Goal: Task Accomplishment & Management: Manage account settings

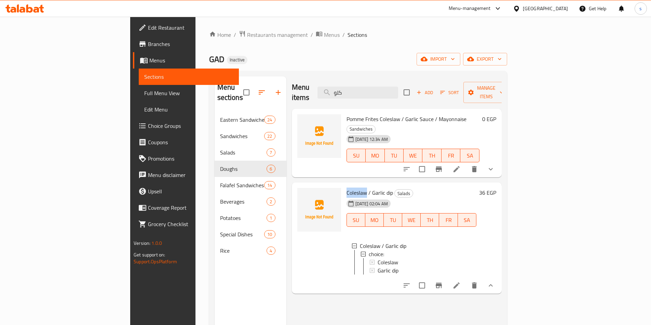
click at [144, 80] on span "Sections" at bounding box center [188, 77] width 89 height 8
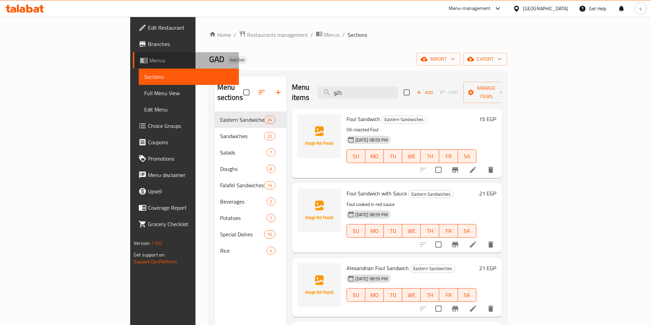
click at [149, 61] on span "Menus" at bounding box center [191, 60] width 84 height 8
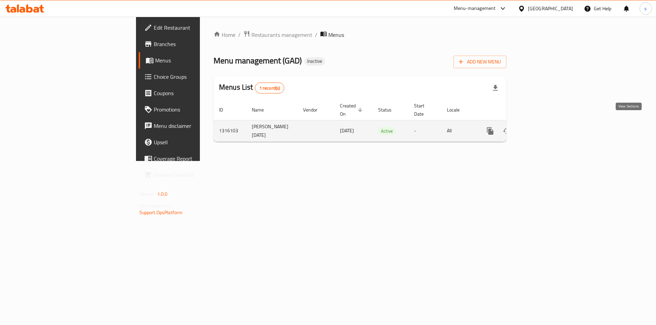
click at [543, 127] on icon "enhanced table" at bounding box center [539, 131] width 8 height 8
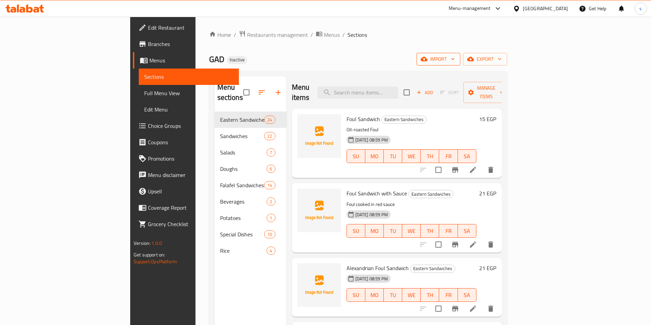
click at [455, 56] on span "import" at bounding box center [438, 59] width 33 height 9
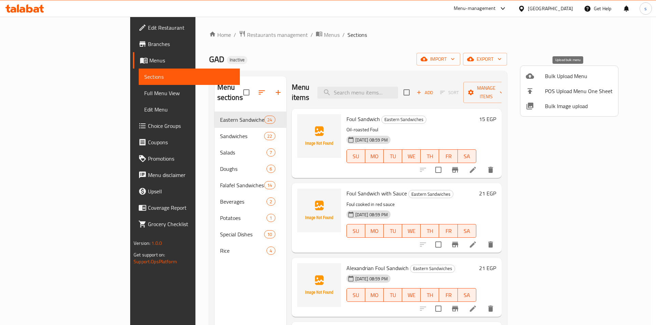
click at [577, 74] on span "Bulk Upload Menu" at bounding box center [579, 76] width 68 height 8
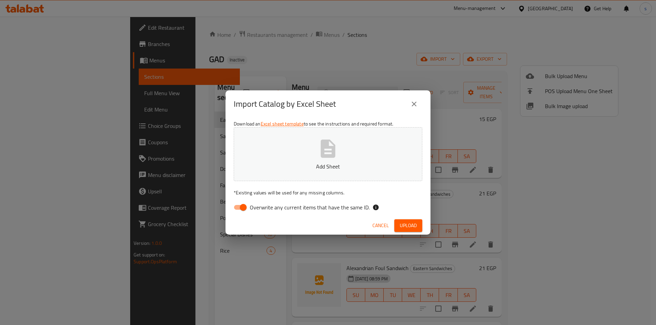
click at [245, 207] on input "Overwrite any current items that have the same ID." at bounding box center [243, 207] width 39 height 13
checkbox input "false"
click at [413, 231] on button "Upload" at bounding box center [408, 226] width 28 height 13
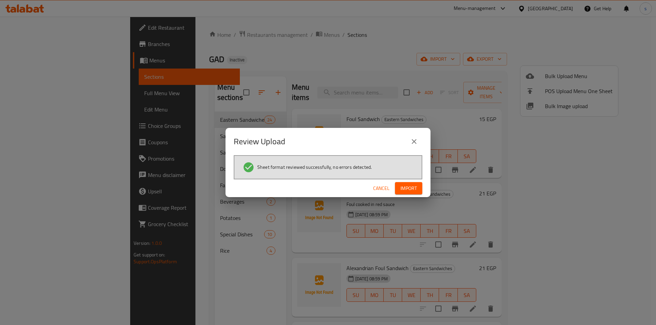
click at [402, 189] on span "Import" at bounding box center [408, 188] width 16 height 9
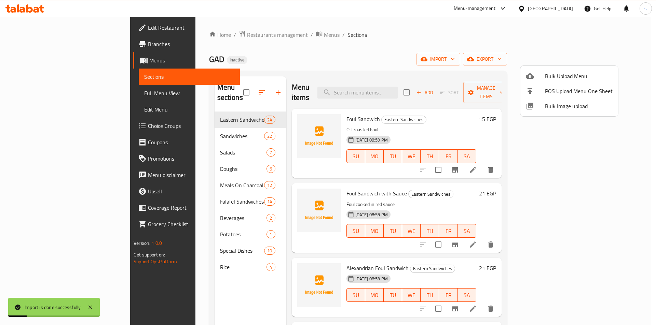
click at [26, 128] on div at bounding box center [328, 162] width 656 height 325
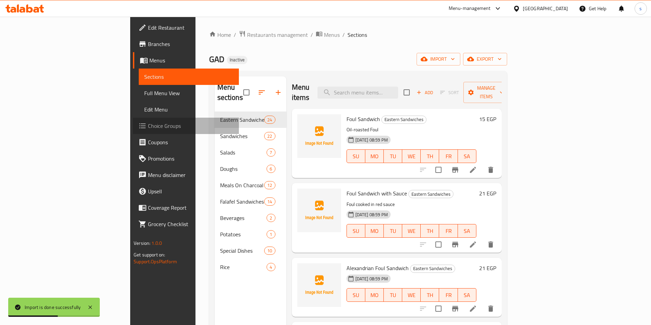
click at [148, 124] on span "Choice Groups" at bounding box center [190, 126] width 85 height 8
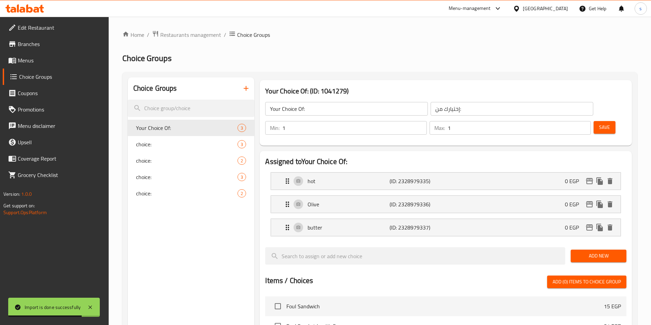
click at [245, 90] on icon "button" at bounding box center [246, 88] width 8 height 8
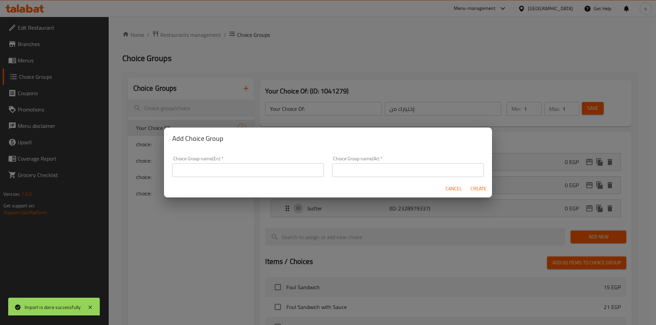
click at [275, 170] on input "text" at bounding box center [248, 171] width 152 height 14
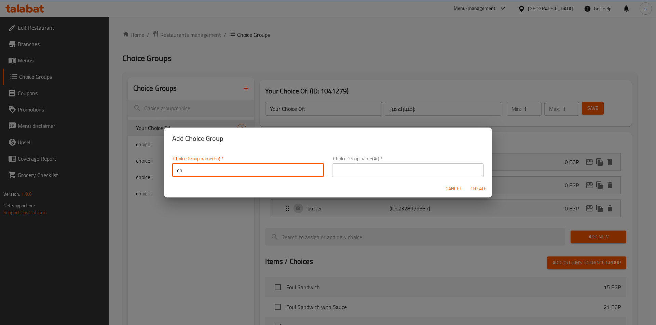
type input "c"
type input "your choice of"
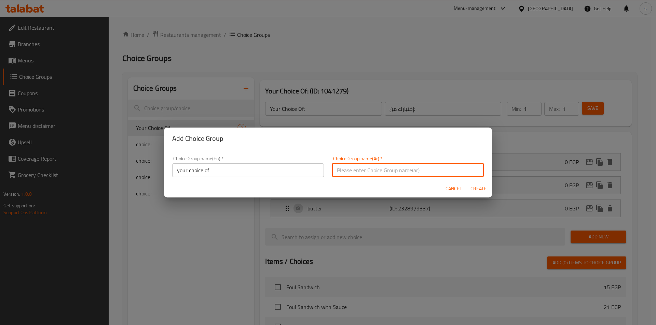
click at [421, 170] on input "text" at bounding box center [408, 171] width 152 height 14
type input "اختيارك من:"
click at [254, 170] on input "your choice of" at bounding box center [248, 171] width 152 height 14
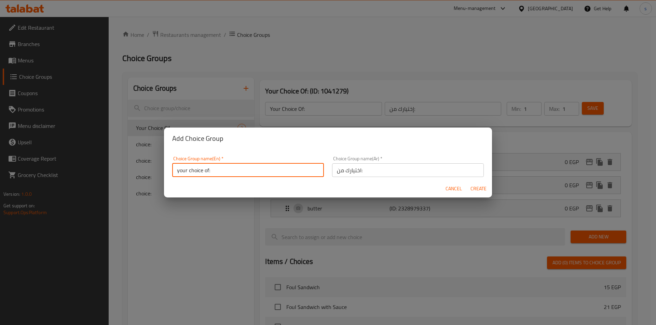
type input "your choice of:"
drag, startPoint x: 472, startPoint y: 188, endPoint x: 380, endPoint y: 192, distance: 92.3
click at [472, 188] on span "Create" at bounding box center [478, 189] width 16 height 9
type input "your choice of:"
type input "اختيارك من:"
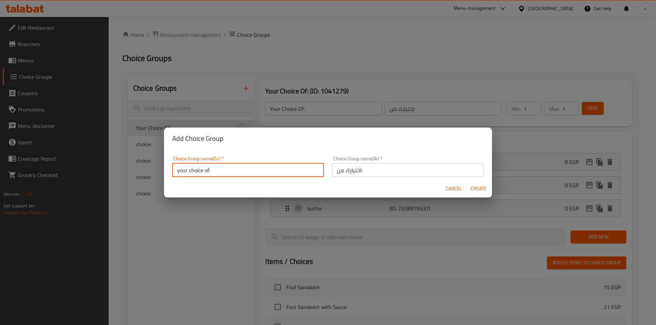
type input "0"
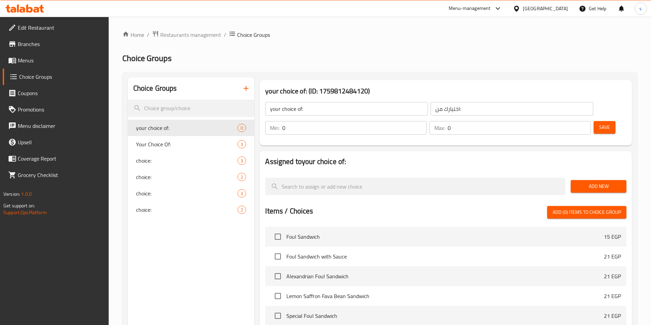
click at [426, 121] on input "0" at bounding box center [354, 128] width 144 height 14
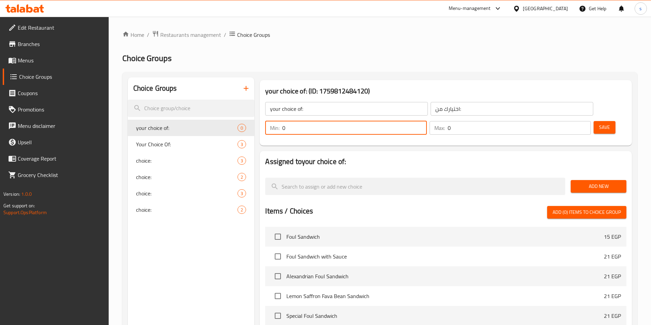
click at [426, 121] on input "0" at bounding box center [354, 128] width 144 height 14
drag, startPoint x: 525, startPoint y: 108, endPoint x: 528, endPoint y: 109, distance: 3.8
click at [426, 121] on input "0" at bounding box center [354, 128] width 144 height 14
type input "1"
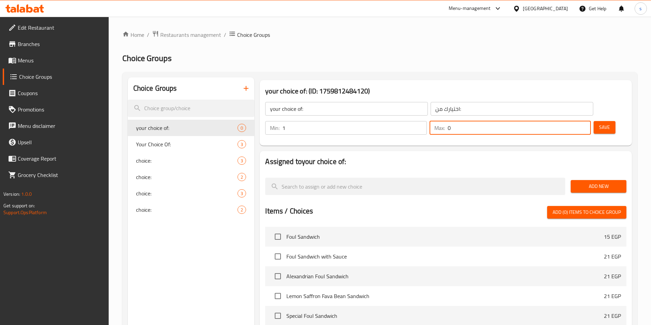
drag, startPoint x: 563, startPoint y: 107, endPoint x: 569, endPoint y: 109, distance: 6.6
click at [569, 121] on input "0" at bounding box center [518, 128] width 143 height 14
type input "1"
click at [606, 182] on span "Add New" at bounding box center [598, 186] width 45 height 9
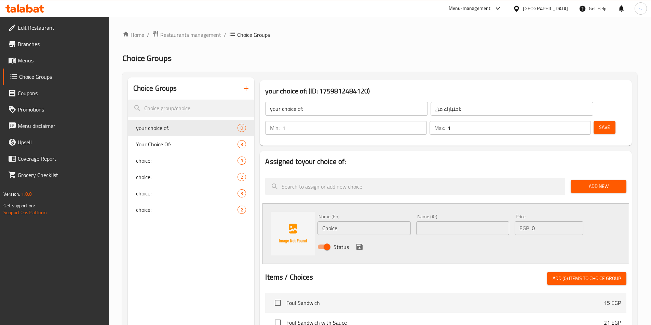
click at [351, 222] on input "Choice" at bounding box center [363, 229] width 93 height 14
type input "ق"
type input "rice"
click at [419, 222] on input "text" at bounding box center [462, 229] width 93 height 14
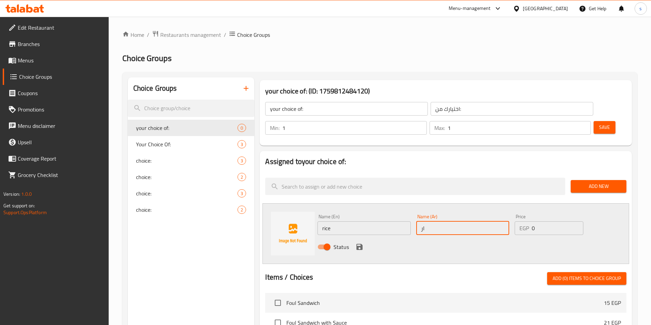
type input "ارز"
click at [359, 243] on icon "save" at bounding box center [359, 247] width 8 height 8
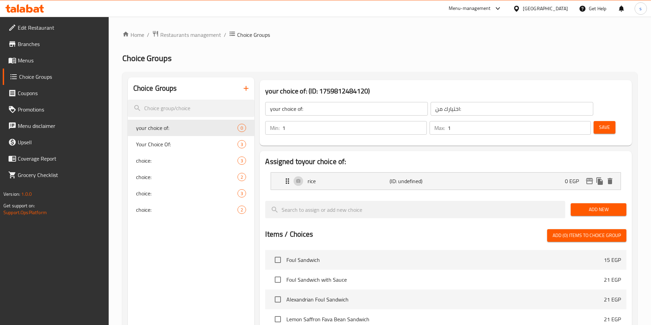
click at [597, 206] on span "Add New" at bounding box center [598, 210] width 45 height 9
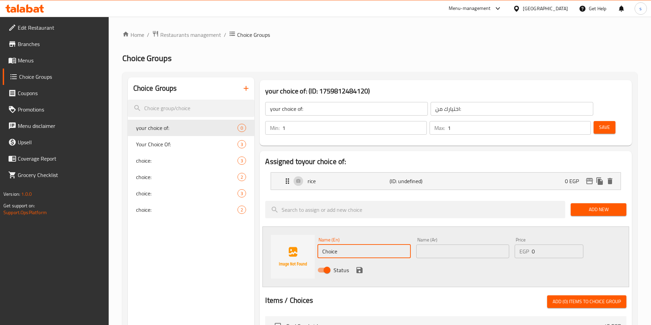
click at [354, 245] on input "Choice" at bounding box center [363, 252] width 93 height 14
type input "ح"
type input "pasta"
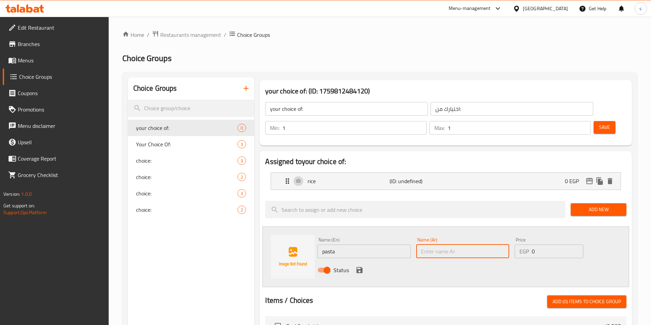
click at [439, 245] on input "text" at bounding box center [462, 252] width 93 height 14
type input "مكرونة"
click at [360, 267] on icon "save" at bounding box center [359, 270] width 6 height 6
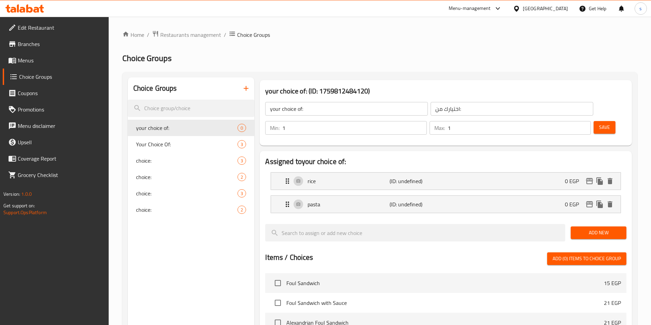
click at [599, 123] on span "Save" at bounding box center [604, 127] width 11 height 9
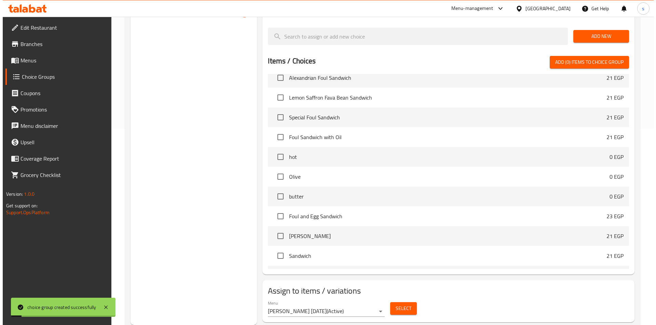
scroll to position [102, 0]
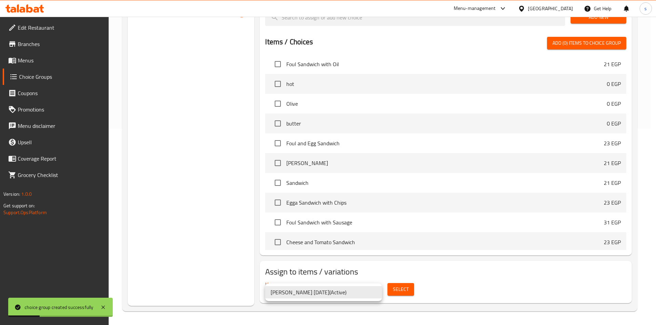
click at [414, 270] on div at bounding box center [328, 162] width 656 height 325
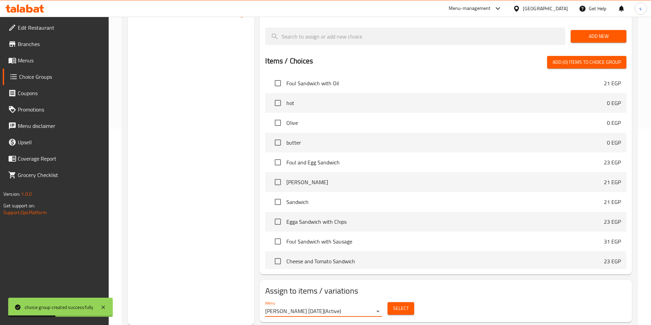
click at [398, 305] on span "Select" at bounding box center [401, 309] width 16 height 9
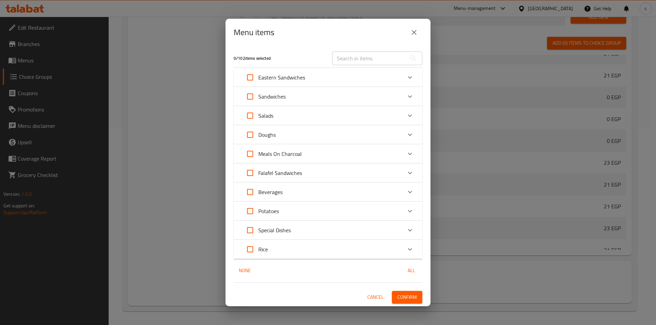
click at [323, 152] on div "Meals On Charcoal" at bounding box center [322, 154] width 160 height 16
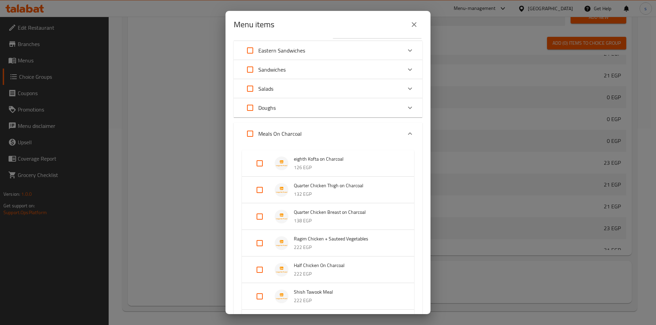
scroll to position [34, 0]
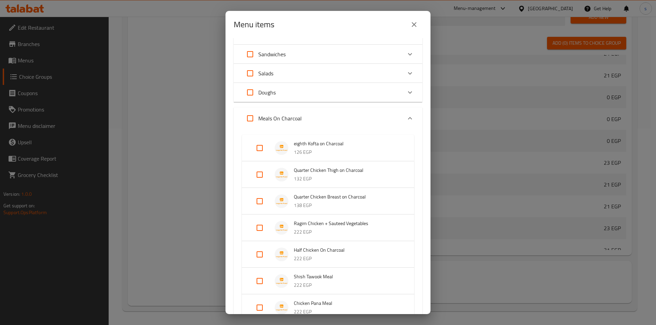
click at [249, 116] on input "Expand" at bounding box center [250, 118] width 16 height 16
checkbox input "true"
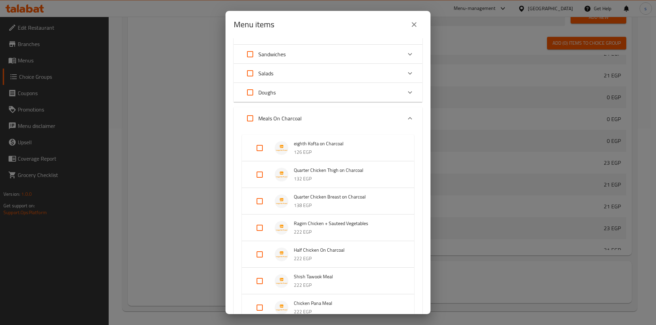
checkbox input "true"
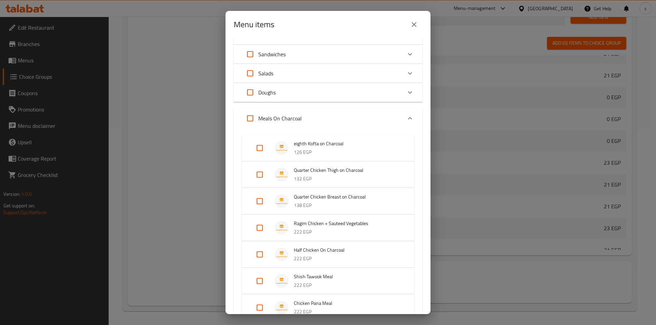
checkbox input "true"
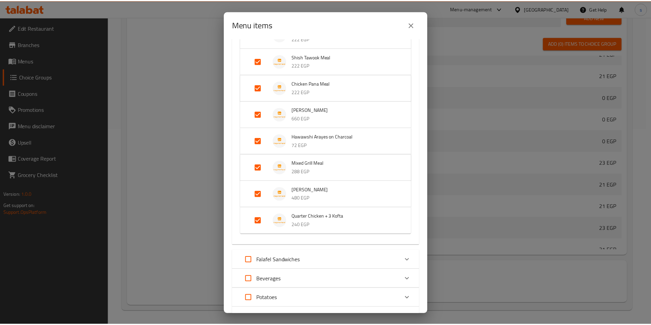
scroll to position [334, 0]
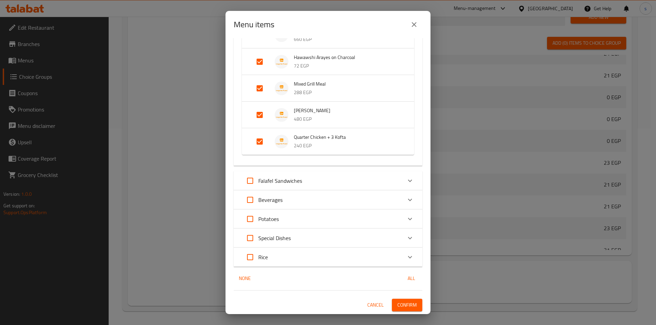
click at [401, 303] on span "Confirm" at bounding box center [406, 305] width 19 height 9
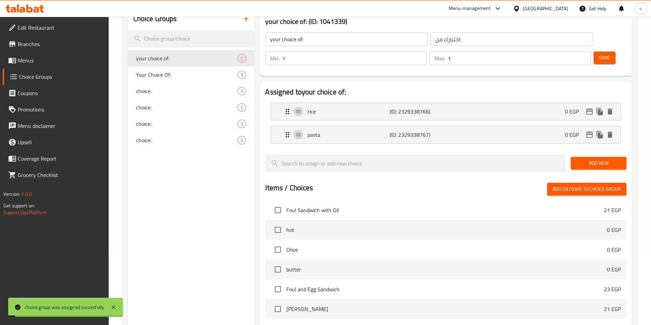
scroll to position [0, 0]
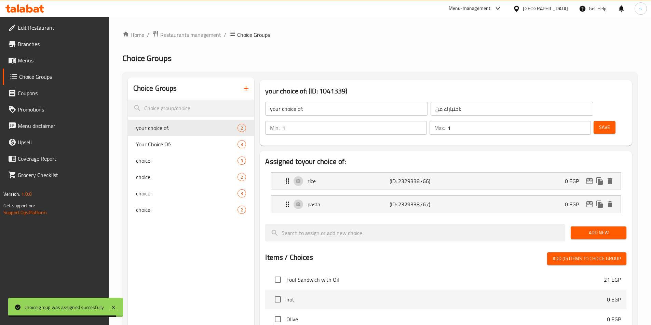
click at [40, 76] on span "Choice Groups" at bounding box center [61, 77] width 84 height 8
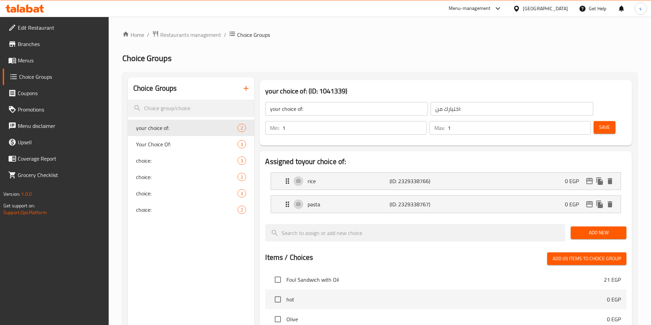
click at [41, 62] on span "Menus" at bounding box center [60, 60] width 85 height 8
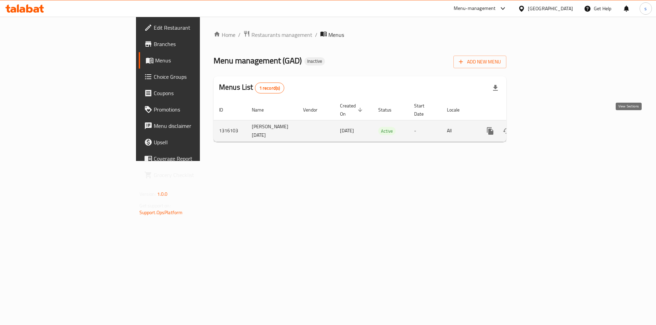
click at [543, 127] on icon "enhanced table" at bounding box center [539, 131] width 8 height 8
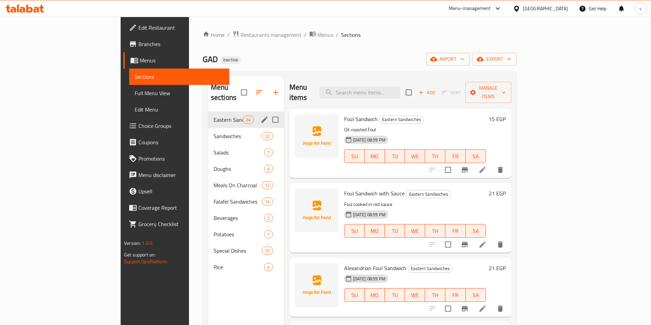
click at [268, 113] on input "Menu sections" at bounding box center [275, 120] width 14 height 14
checkbox input "true"
click at [268, 129] on input "Menu sections" at bounding box center [275, 136] width 14 height 14
checkbox input "true"
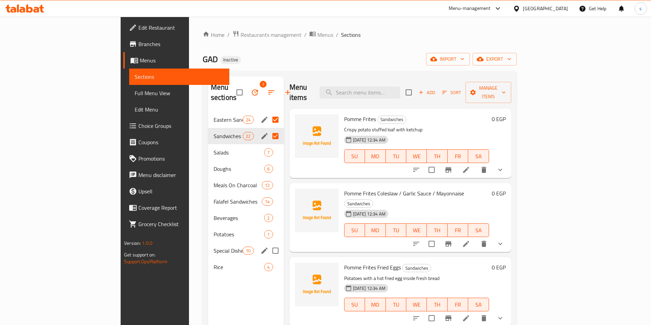
click at [268, 244] on input "Menu sections" at bounding box center [275, 251] width 14 height 14
checkbox input "true"
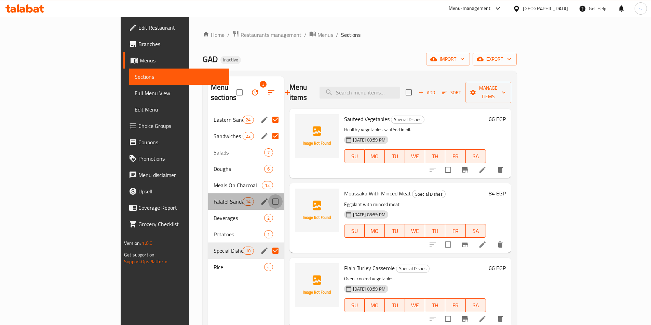
click at [268, 195] on input "Menu sections" at bounding box center [275, 202] width 14 height 14
checkbox input "true"
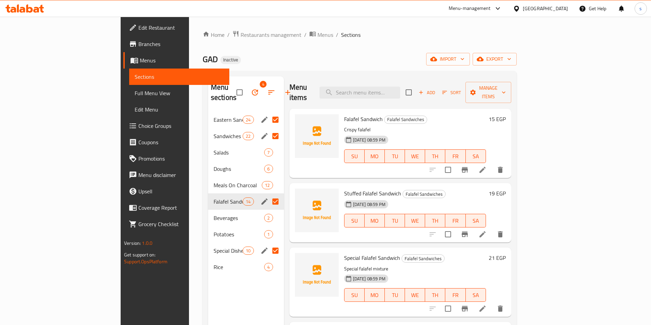
drag, startPoint x: 41, startPoint y: 88, endPoint x: 4, endPoint y: 111, distance: 43.5
click at [135, 89] on span "Full Menu View" at bounding box center [179, 93] width 89 height 8
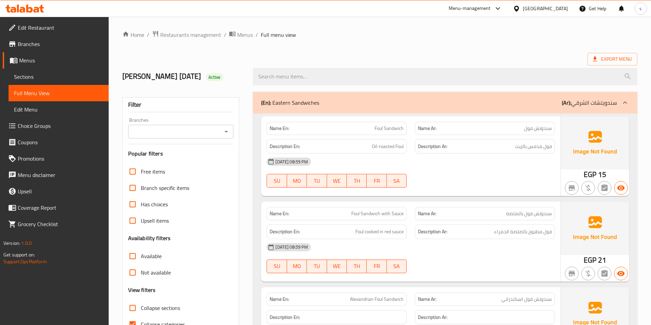
scroll to position [68, 0]
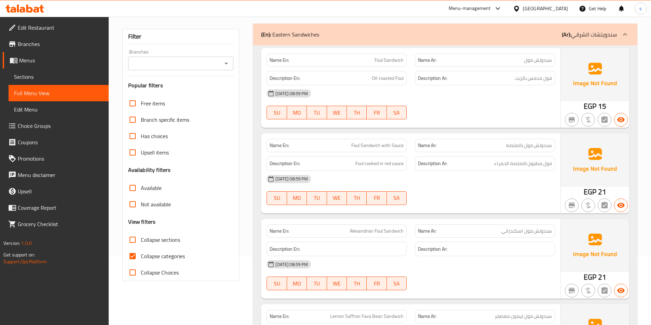
click at [134, 255] on input "Collapse categories" at bounding box center [132, 256] width 16 height 16
checkbox input "false"
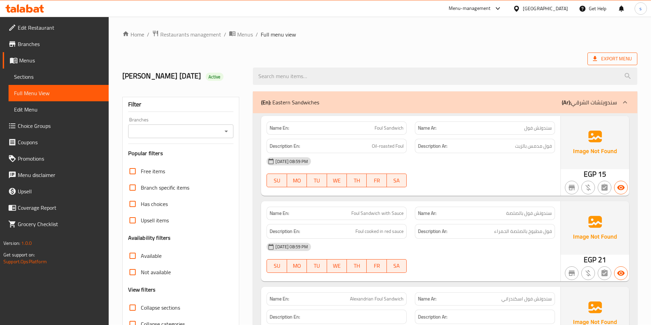
scroll to position [0, 0]
click at [596, 99] on p "(Ar): سندويتشات الشرقي" at bounding box center [588, 103] width 55 height 8
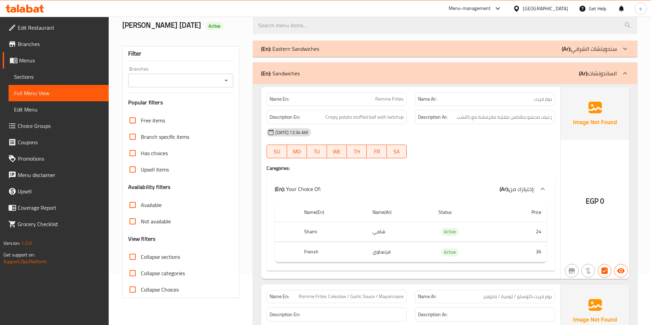
scroll to position [34, 0]
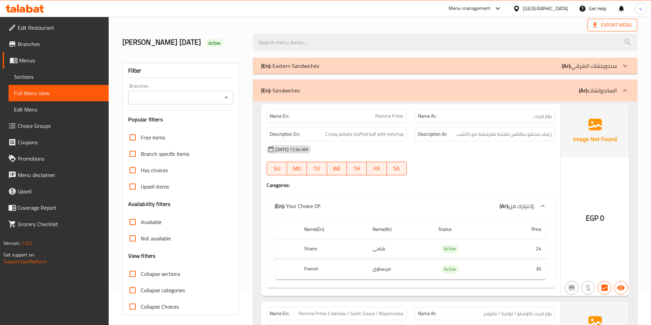
click at [612, 25] on span "Export Menu" at bounding box center [612, 25] width 39 height 9
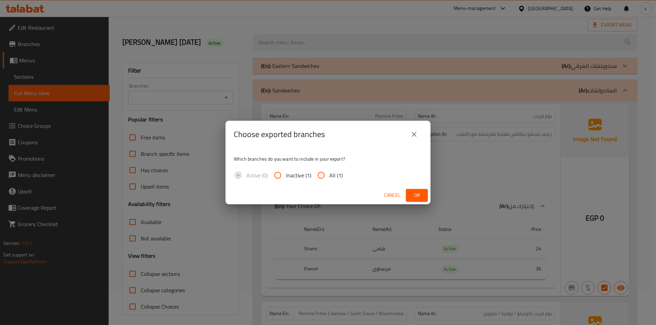
click at [419, 134] on button "close" at bounding box center [414, 134] width 16 height 16
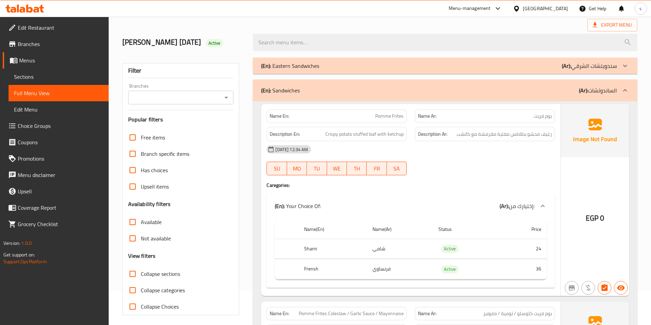
click at [600, 88] on p "(Ar): الساندوتشات" at bounding box center [598, 90] width 38 height 8
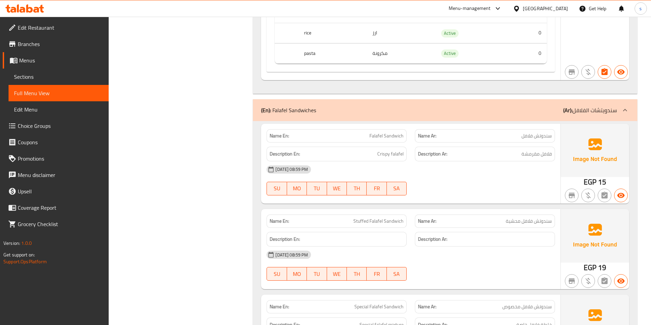
scroll to position [4201, 0]
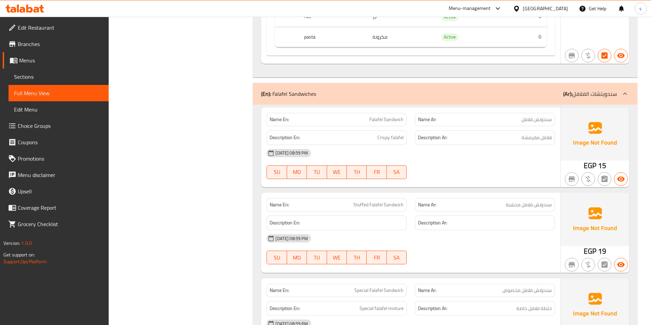
click at [612, 92] on p "(Ar): سندويتشات الفلافل" at bounding box center [590, 94] width 54 height 8
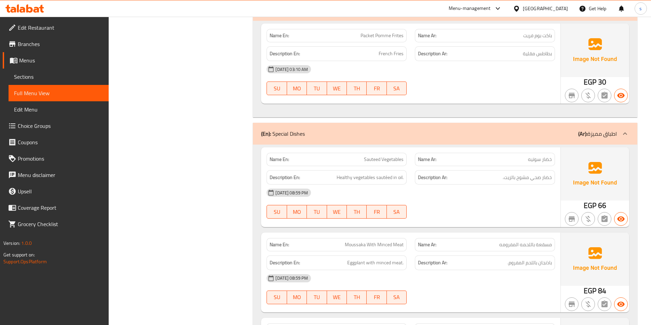
scroll to position [4576, 0]
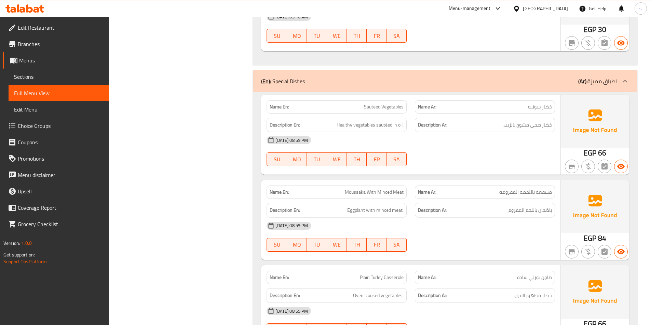
click at [608, 77] on p "(Ar): اطباق مميزة" at bounding box center [597, 81] width 39 height 8
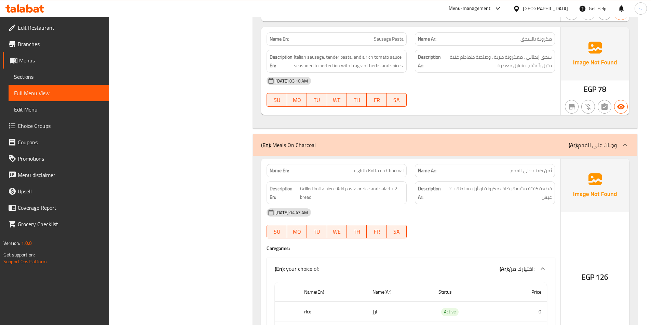
scroll to position [1742, 0]
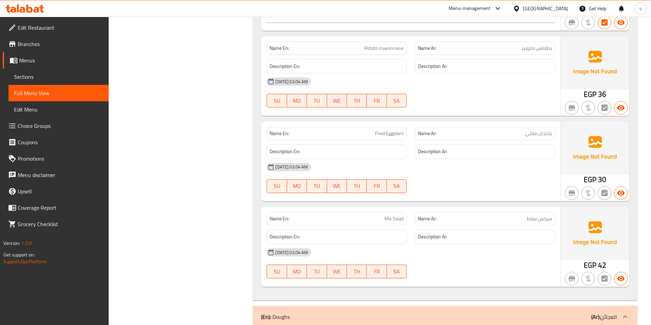
scroll to position [888, 0]
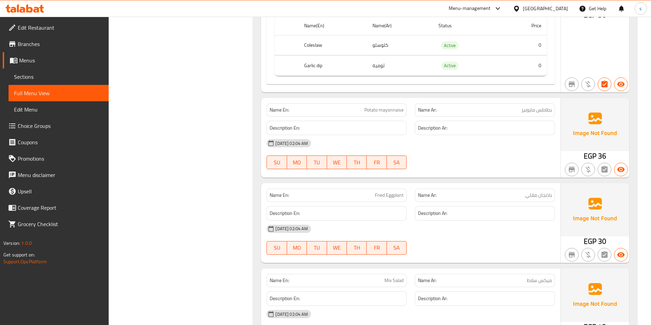
click at [63, 73] on span "Sections" at bounding box center [58, 77] width 89 height 8
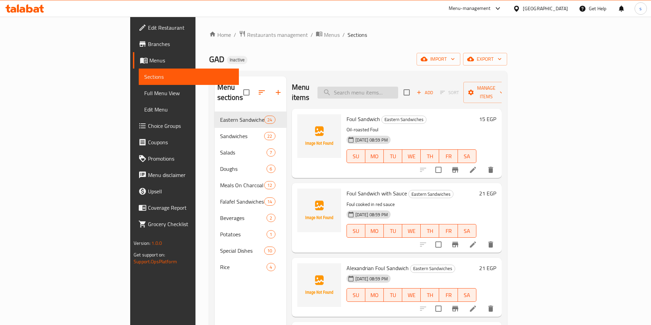
click at [398, 89] on input "search" at bounding box center [357, 93] width 81 height 12
click at [385, 89] on input "search" at bounding box center [357, 93] width 81 height 12
paste input "eighth Kofta on Charcoal"
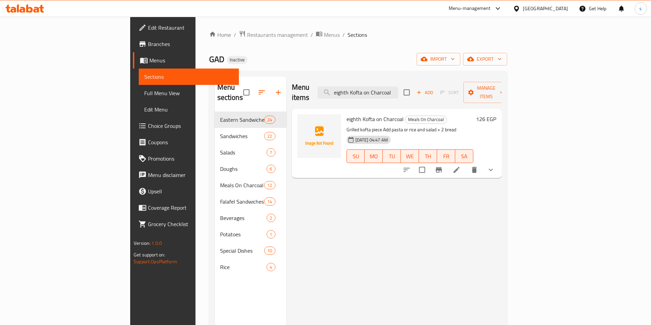
type input "eighth Kofta on Charcoal"
click at [460, 166] on icon at bounding box center [456, 170] width 8 height 8
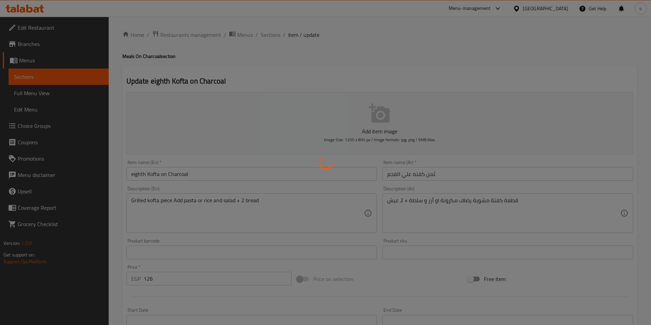
type input "اختيارك من:"
type input "1"
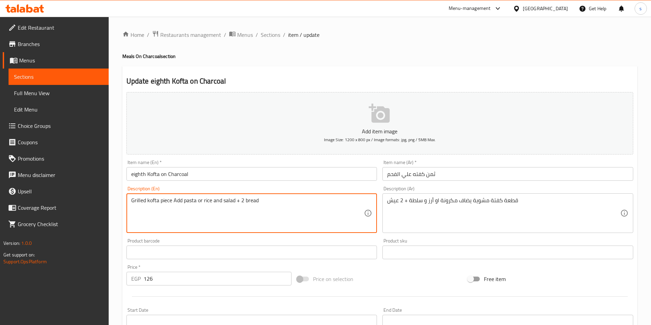
drag, startPoint x: 172, startPoint y: 200, endPoint x: 128, endPoint y: 198, distance: 43.4
type textarea "Add pasta or rice and salad + 2 bread"
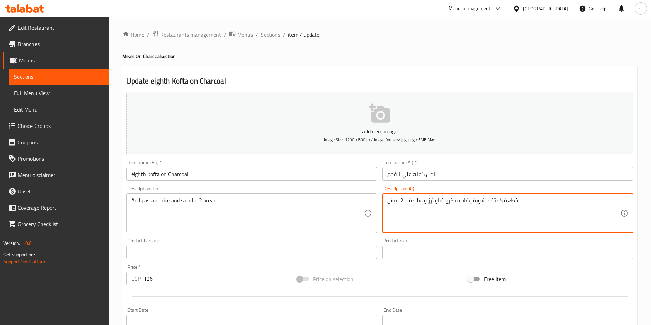
drag, startPoint x: 490, startPoint y: 201, endPoint x: 470, endPoint y: 201, distance: 19.8
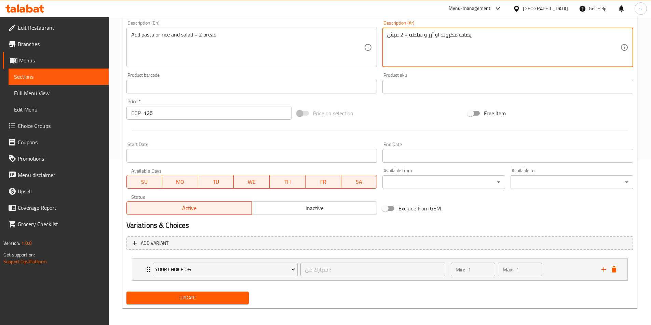
scroll to position [168, 0]
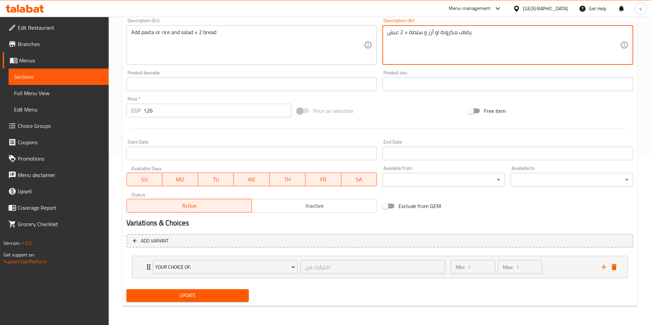
type textarea "يضاف مكرونة او أرز و سلطة + 2 عيش"
click at [234, 295] on span "Update" at bounding box center [188, 296] width 112 height 9
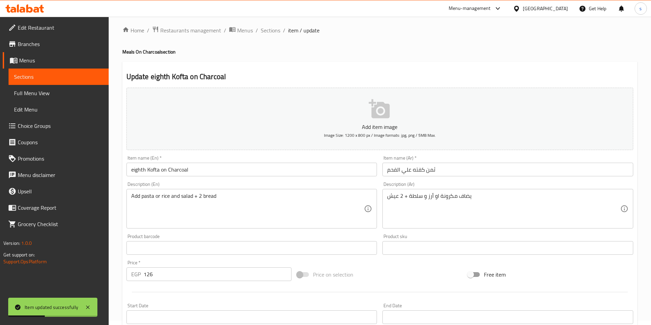
scroll to position [0, 0]
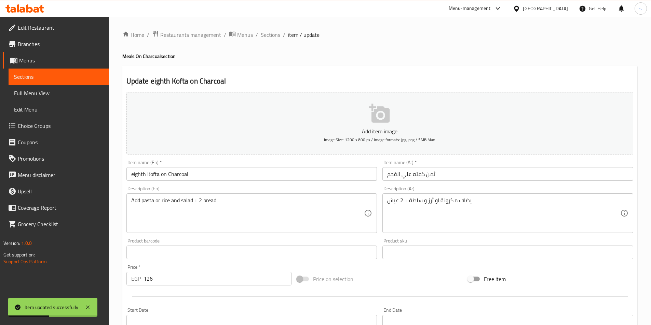
click at [44, 78] on span "Sections" at bounding box center [58, 77] width 89 height 8
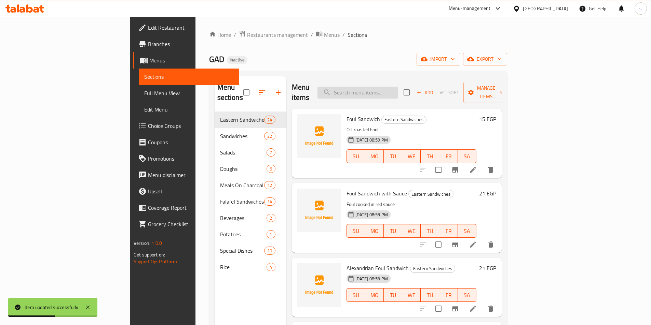
click at [394, 88] on input "search" at bounding box center [357, 93] width 81 height 12
type input "V"
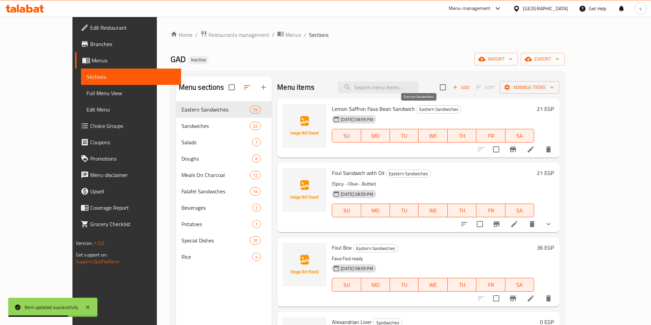
paste input "Quarter Chicken Thigh on Charcoal"
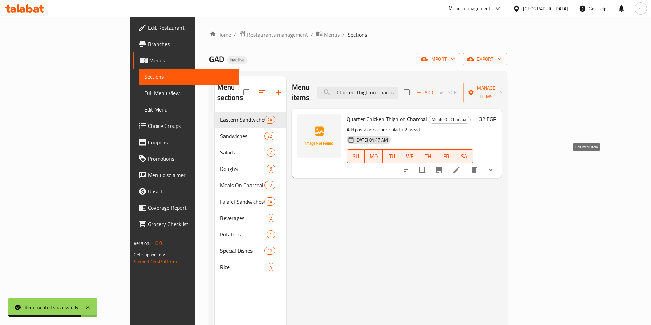
type input "Quarter Chicken Thigh on Charcoal"
click at [459, 167] on icon at bounding box center [456, 170] width 6 height 6
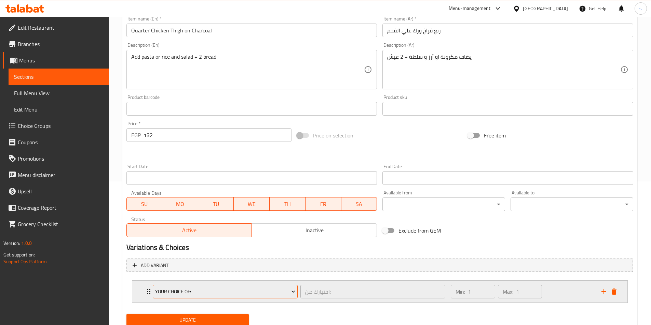
scroll to position [168, 0]
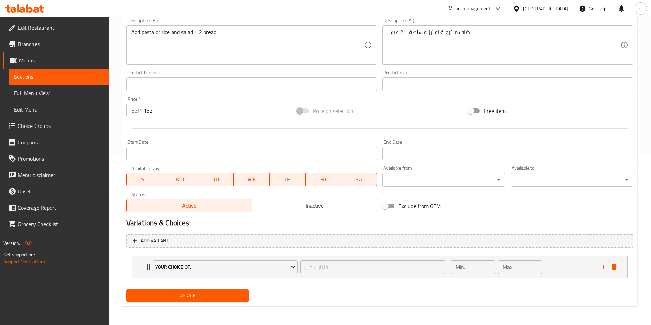
drag, startPoint x: 193, startPoint y: 295, endPoint x: 200, endPoint y: 291, distance: 8.3
click at [193, 295] on span "Update" at bounding box center [188, 296] width 112 height 9
click at [55, 76] on span "Sections" at bounding box center [58, 77] width 89 height 8
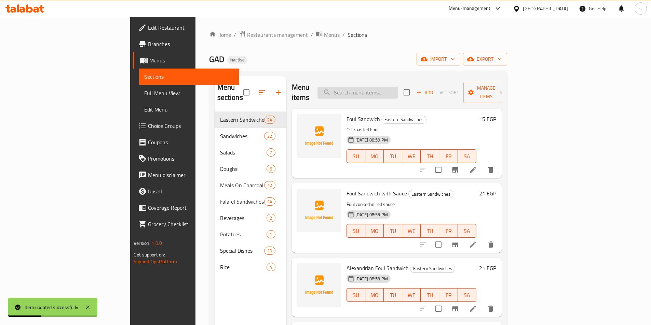
click at [383, 89] on input "search" at bounding box center [357, 93] width 81 height 12
paste input "Quarter Chicken Breast on Charcoal"
type input "Quarter Chicken Breast on Charcoal"
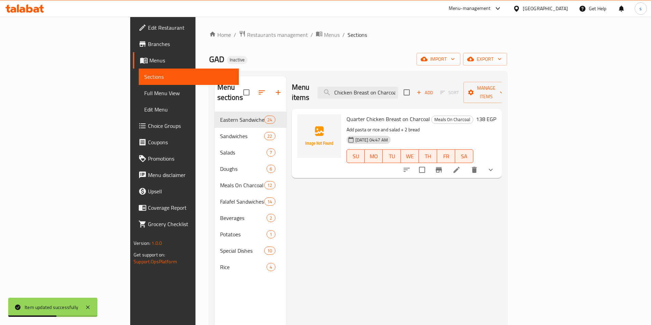
click at [460, 166] on icon at bounding box center [456, 170] width 8 height 8
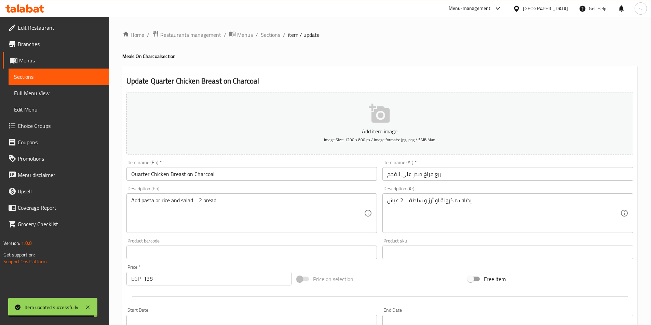
click at [70, 76] on span "Sections" at bounding box center [58, 77] width 89 height 8
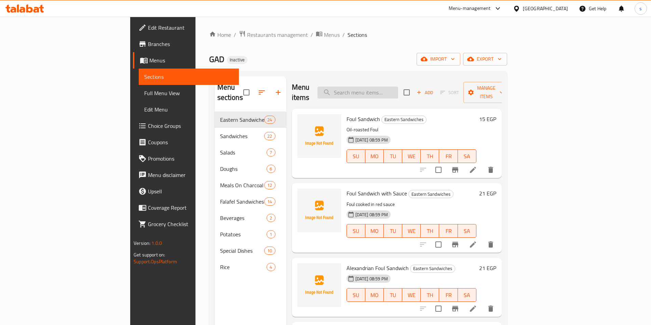
click at [398, 87] on input "search" at bounding box center [357, 93] width 81 height 12
paste input "Ragim Chicken + Sauteed Vegetables"
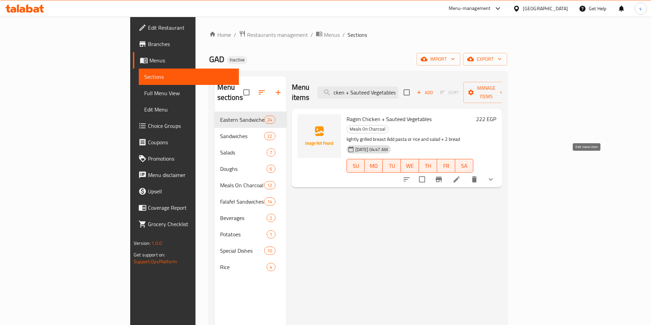
type input "Ragim Chicken + Sauteed Vegetables"
click at [460, 176] on icon at bounding box center [456, 180] width 8 height 8
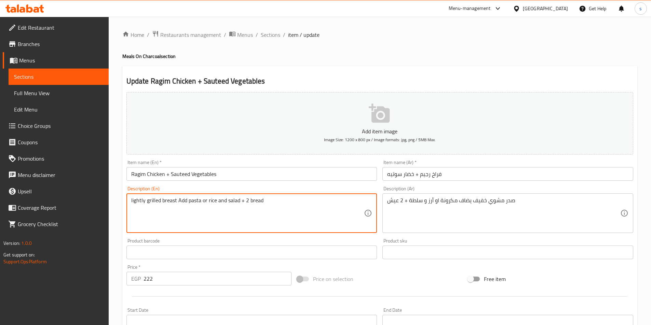
drag, startPoint x: 175, startPoint y: 200, endPoint x: 126, endPoint y: 200, distance: 49.2
drag, startPoint x: 134, startPoint y: 199, endPoint x: 128, endPoint y: 200, distance: 5.8
click at [128, 200] on div "t Add pasta or rice and salad + 2 bread Description (En)" at bounding box center [251, 214] width 251 height 40
type textarea "Add pasta or rice and salad + 2 bread"
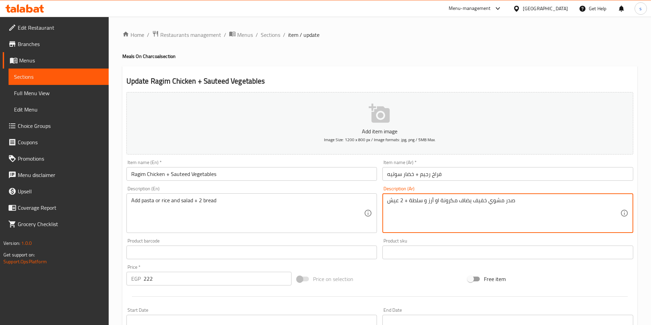
drag, startPoint x: 493, startPoint y: 199, endPoint x: 484, endPoint y: 199, distance: 9.2
drag, startPoint x: 519, startPoint y: 203, endPoint x: 470, endPoint y: 204, distance: 49.2
click at [470, 204] on textarea "صدر مشوي خفيف يضاف مكرونة او أرز و سلطة + 2 عيش" at bounding box center [503, 213] width 233 height 32
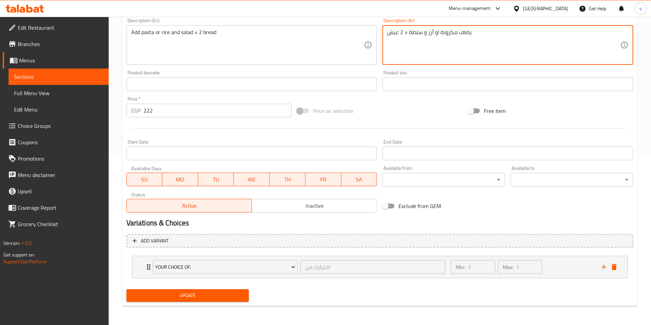
type textarea "يضاف مكرونة او أرز و سلطة + 2 عيش"
click at [208, 295] on span "Update" at bounding box center [188, 296] width 112 height 9
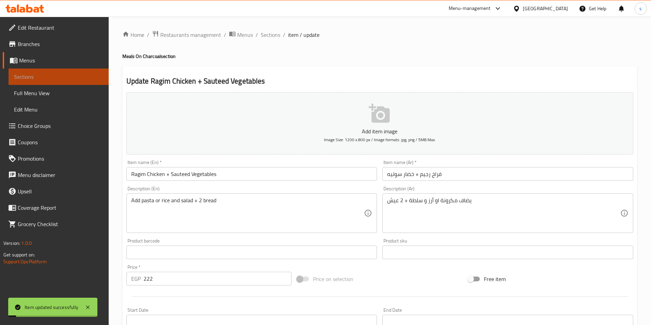
click at [49, 74] on span "Sections" at bounding box center [58, 77] width 89 height 8
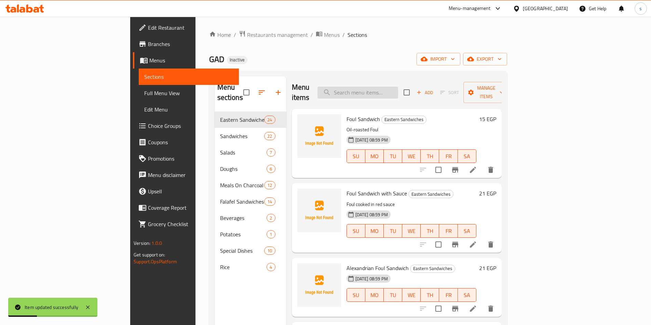
click at [398, 87] on input "search" at bounding box center [357, 93] width 81 height 12
paste input "Half Chicken On Charcoal"
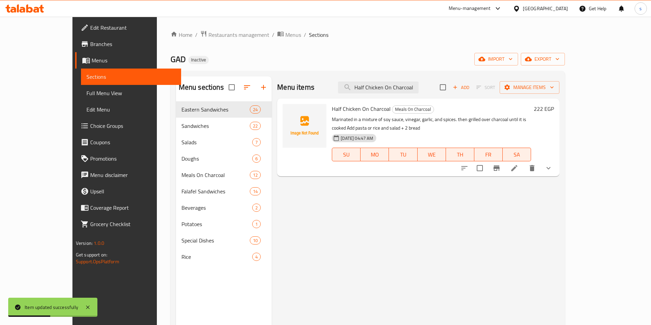
type input "Half Chicken On Charcoal"
click at [517, 165] on icon at bounding box center [514, 168] width 6 height 6
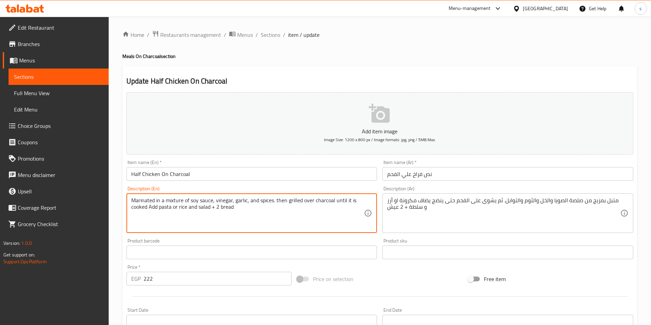
drag, startPoint x: 354, startPoint y: 200, endPoint x: 123, endPoint y: 189, distance: 231.8
drag, startPoint x: 150, startPoint y: 200, endPoint x: 112, endPoint y: 198, distance: 38.0
click at [112, 198] on div "Home / Restaurants management / Menus / Sections / item / update Meals On Charc…" at bounding box center [380, 255] width 542 height 477
type textarea "Add pasta or rice and salad + 2 bread"
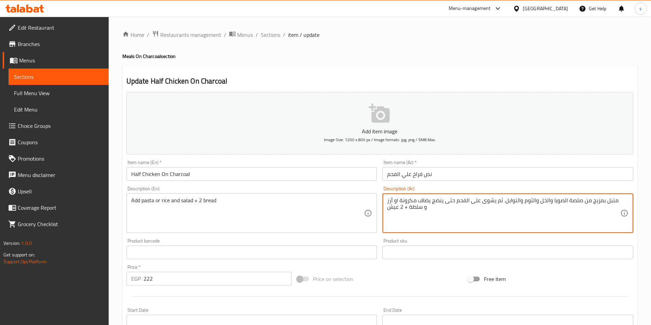
drag, startPoint x: 434, startPoint y: 200, endPoint x: 618, endPoint y: 202, distance: 184.4
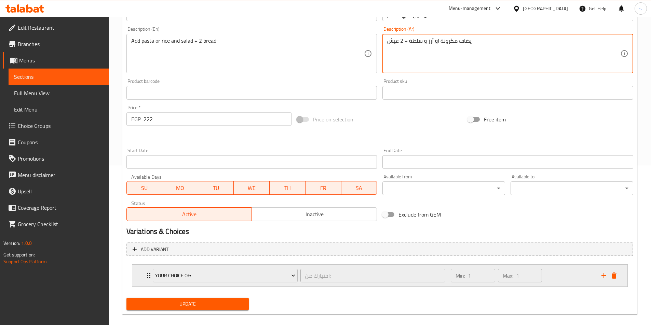
scroll to position [168, 0]
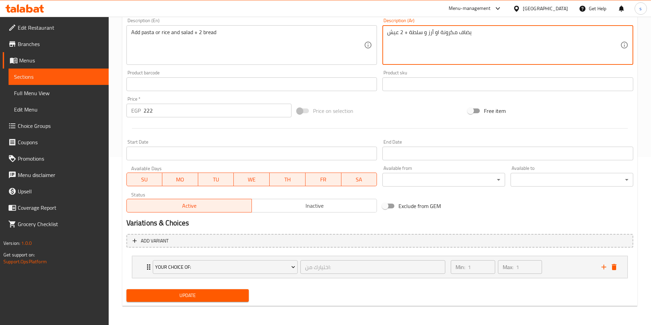
type textarea "يضاف مكرونة او أرز و سلطة + 2 عيش"
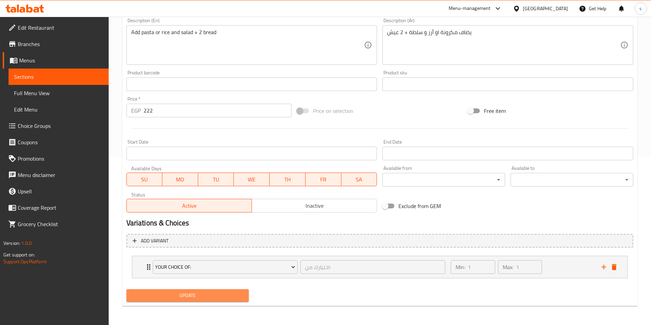
click at [209, 296] on span "Update" at bounding box center [188, 296] width 112 height 9
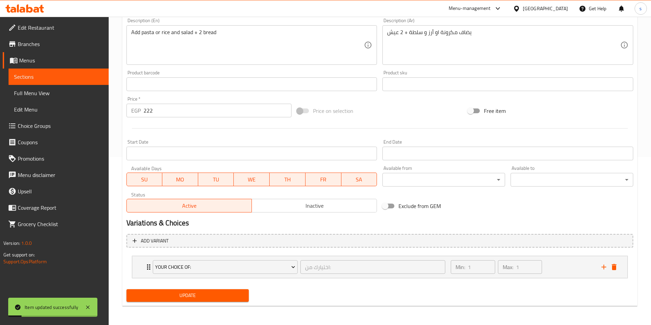
click at [69, 75] on span "Sections" at bounding box center [58, 77] width 89 height 8
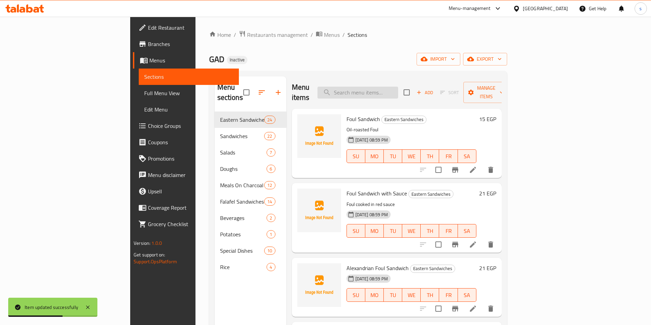
click at [398, 87] on input "search" at bounding box center [357, 93] width 81 height 12
paste input "Shish Tawook Meal"
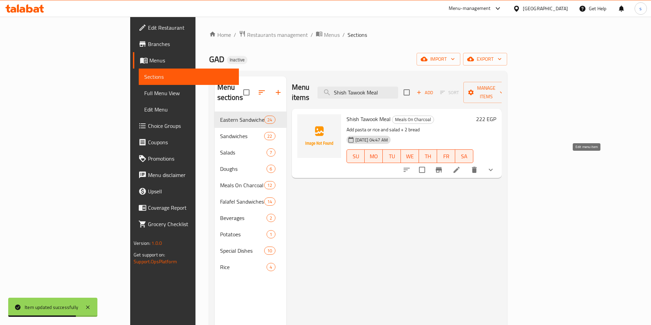
type input "Shish Tawook Meal"
click at [460, 166] on icon at bounding box center [456, 170] width 8 height 8
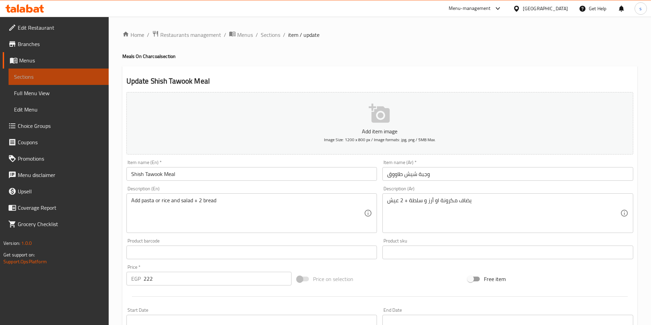
click at [85, 75] on span "Sections" at bounding box center [58, 77] width 89 height 8
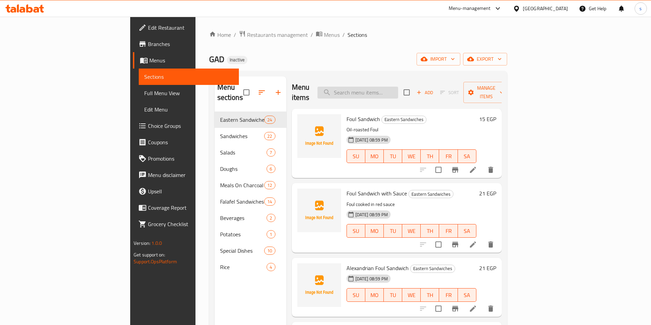
click at [398, 87] on input "search" at bounding box center [357, 93] width 81 height 12
paste input "Chicken Pana Meal"
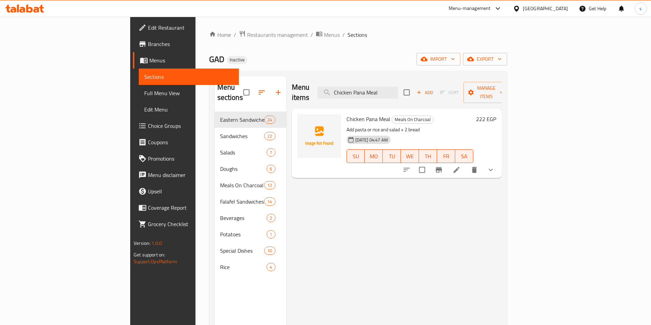
type input "Chicken Pana Meal"
click at [466, 164] on li at bounding box center [456, 170] width 19 height 12
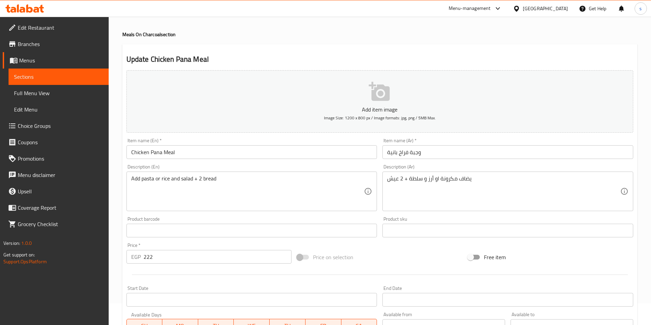
scroll to position [34, 0]
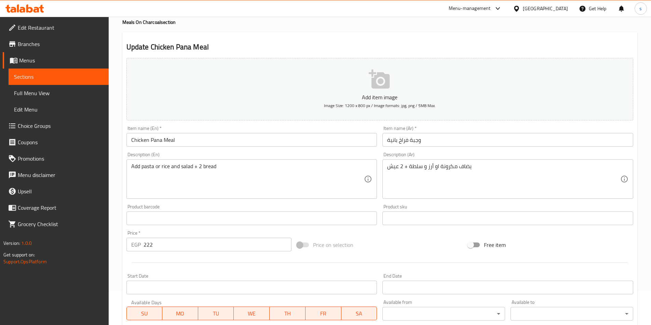
click at [60, 77] on span "Sections" at bounding box center [58, 77] width 89 height 8
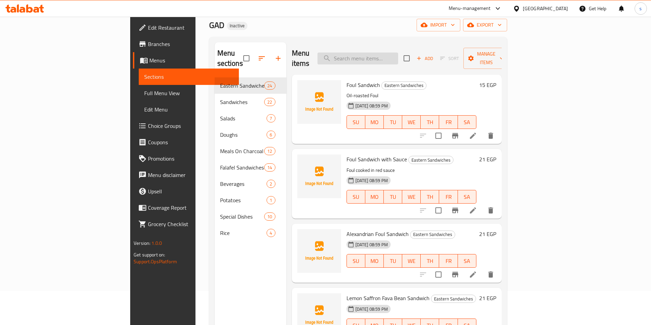
click at [398, 53] on input "search" at bounding box center [357, 59] width 81 height 12
paste input "[PERSON_NAME]"
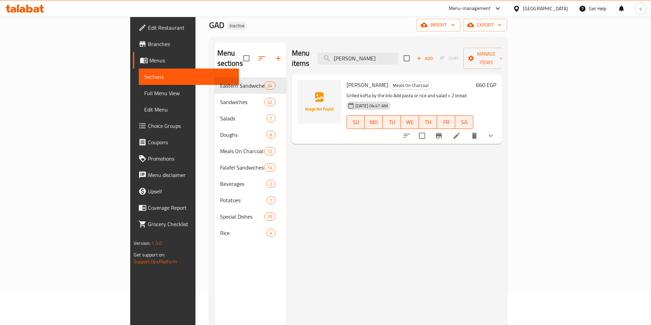
type input "[PERSON_NAME]"
click at [460, 132] on icon at bounding box center [456, 136] width 8 height 8
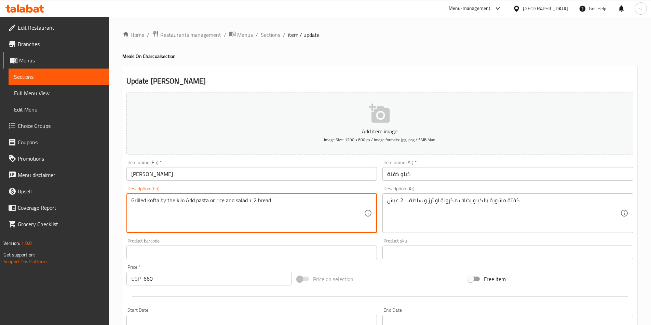
drag, startPoint x: 183, startPoint y: 201, endPoint x: 125, endPoint y: 197, distance: 58.2
type textarea "Add pasta or rice and salad + 2 bread"
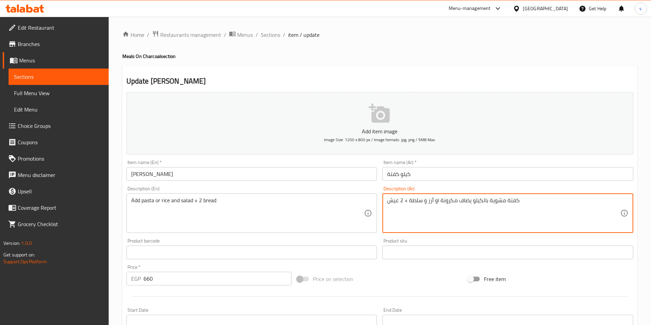
drag, startPoint x: 532, startPoint y: 200, endPoint x: 470, endPoint y: 205, distance: 62.3
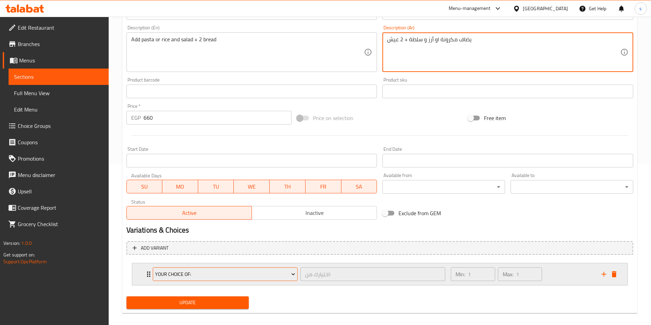
scroll to position [168, 0]
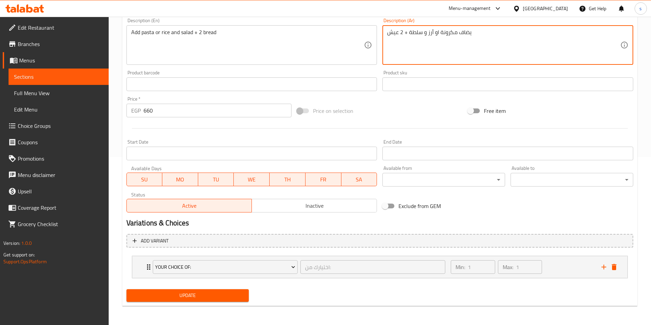
type textarea "يضاف مكرونة او أرز و سلطة + 2 عيش"
drag, startPoint x: 196, startPoint y: 293, endPoint x: 200, endPoint y: 293, distance: 4.1
click at [196, 293] on span "Update" at bounding box center [188, 296] width 112 height 9
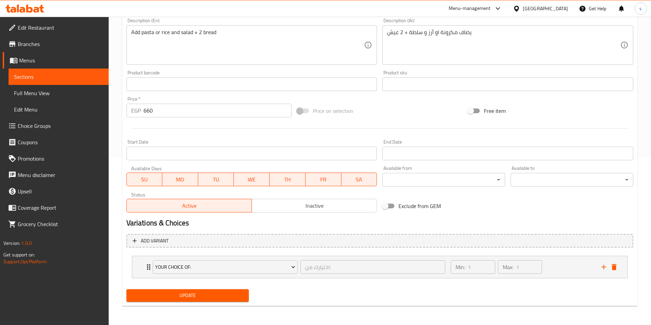
click at [190, 296] on span "Update" at bounding box center [188, 296] width 112 height 9
click at [40, 94] on span "Full Menu View" at bounding box center [58, 93] width 89 height 8
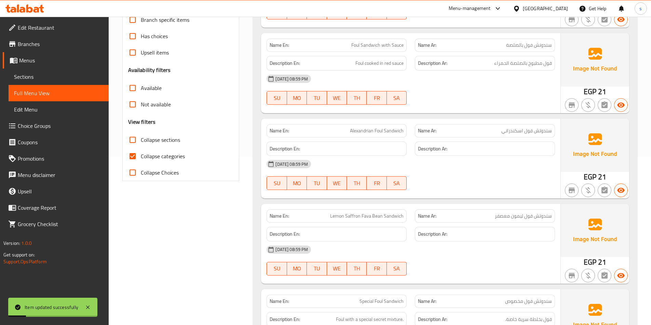
click at [133, 157] on input "Collapse categories" at bounding box center [132, 156] width 16 height 16
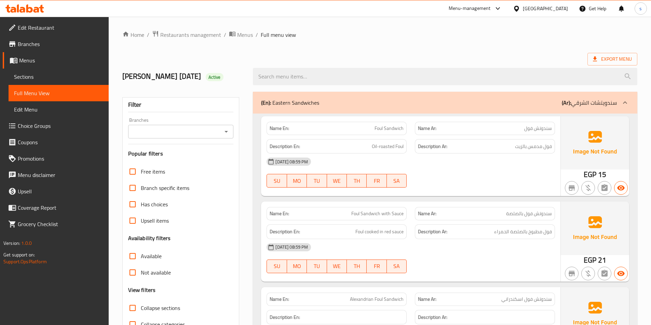
click at [593, 103] on p "(Ar): سندويتشات الشرقي" at bounding box center [588, 103] width 55 height 8
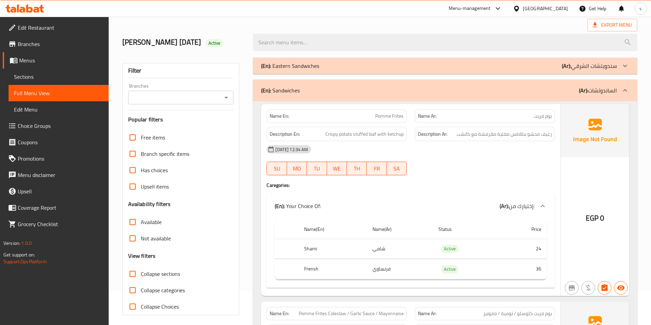
scroll to position [171, 0]
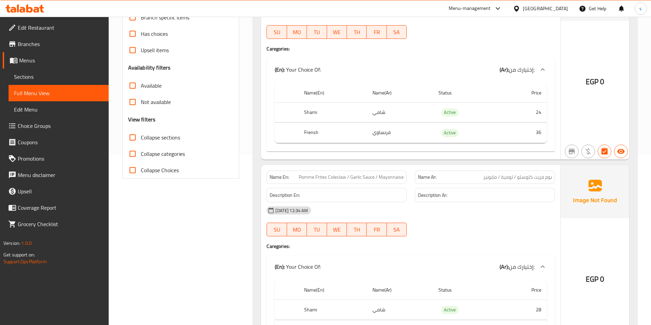
click at [134, 154] on input "Collapse categories" at bounding box center [132, 154] width 16 height 16
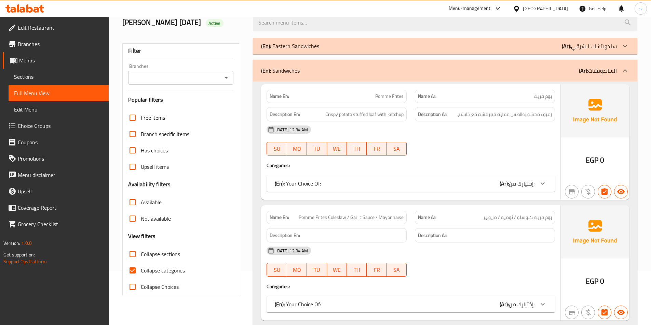
scroll to position [34, 0]
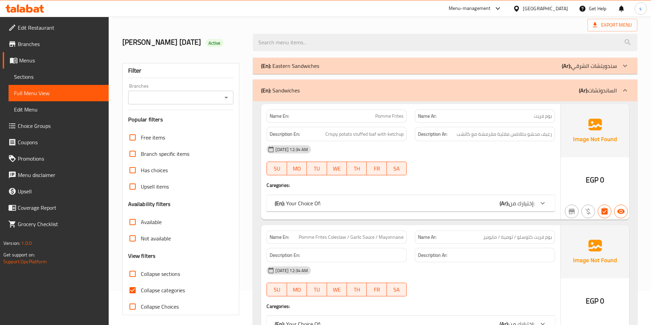
click at [133, 289] on input "Collapse categories" at bounding box center [132, 290] width 16 height 16
checkbox input "false"
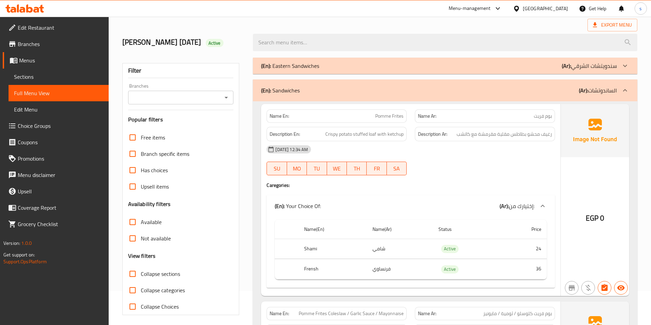
click at [136, 271] on input "Collapse sections" at bounding box center [132, 274] width 16 height 16
checkbox input "true"
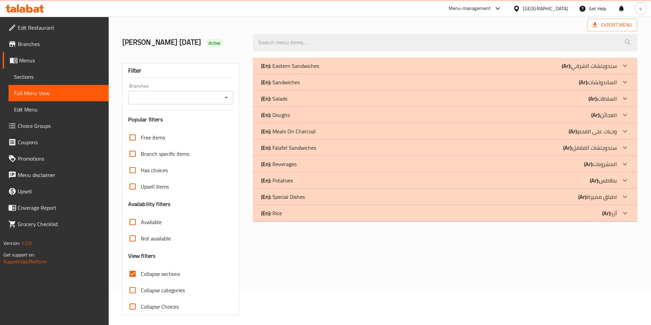
click at [620, 212] on div at bounding box center [624, 213] width 16 height 16
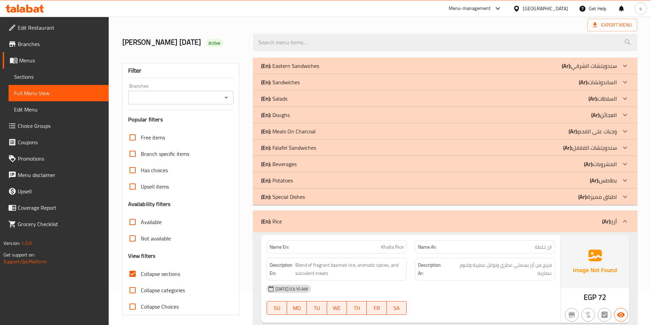
click at [613, 179] on p "(Ar): بطاطس" at bounding box center [602, 181] width 27 height 8
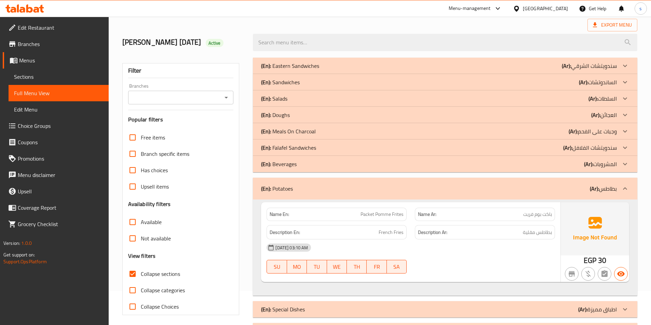
click at [607, 161] on p "(Ar): المشروبات" at bounding box center [600, 164] width 33 height 8
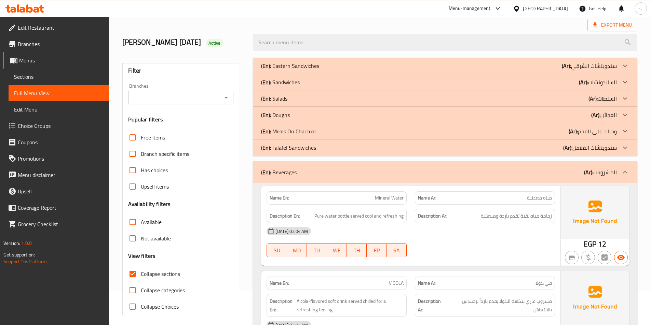
click at [606, 128] on p "(Ar): وجبات على الفحم" at bounding box center [592, 131] width 48 height 8
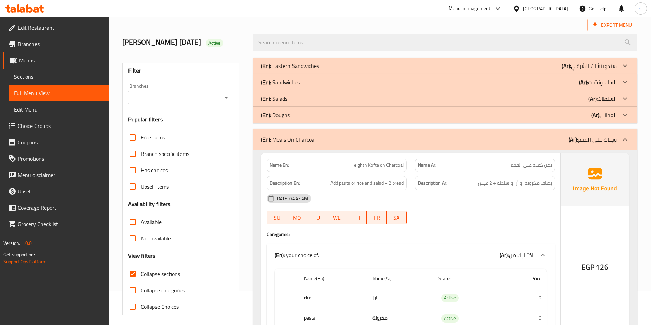
click at [614, 112] on p "(Ar): العجائن" at bounding box center [604, 115] width 26 height 8
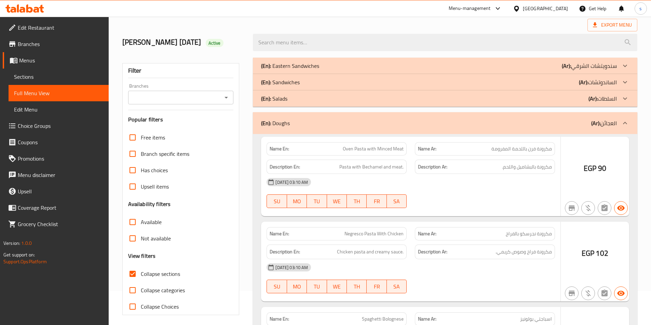
click at [615, 95] on p "(Ar): السلطات" at bounding box center [602, 99] width 28 height 8
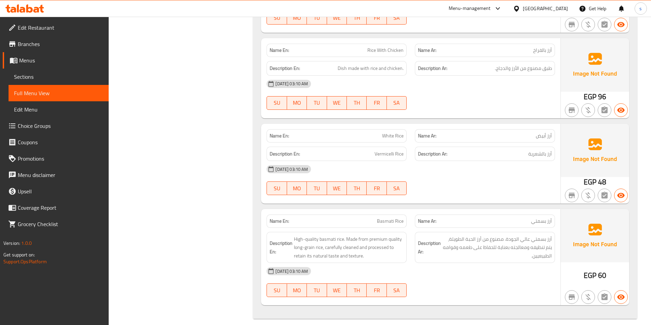
scroll to position [4714, 0]
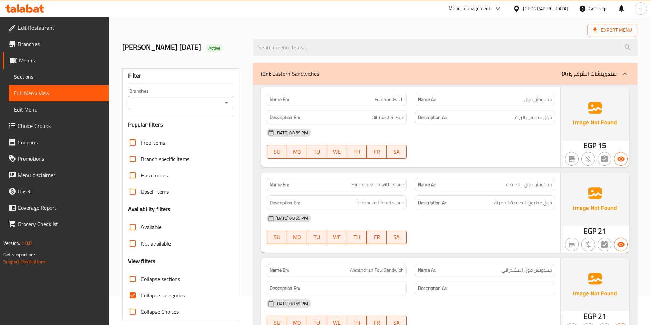
scroll to position [68, 0]
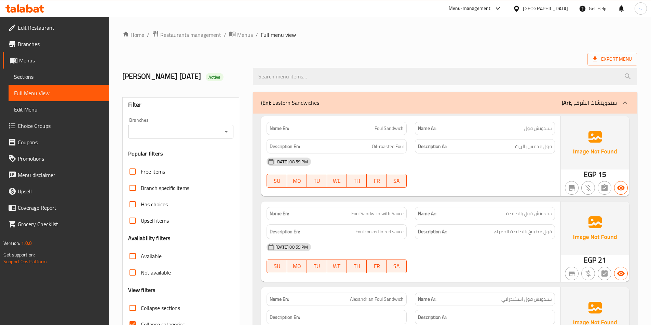
scroll to position [102, 0]
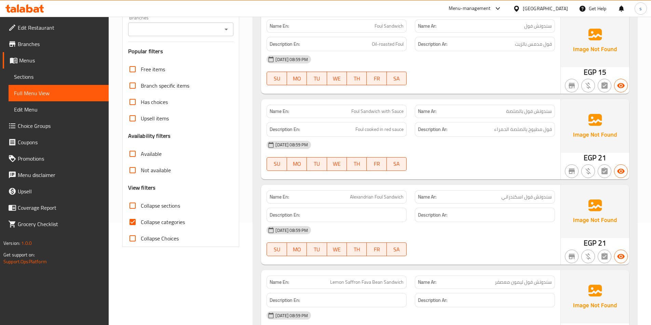
drag, startPoint x: 138, startPoint y: 223, endPoint x: 287, endPoint y: 165, distance: 160.2
click at [138, 223] on input "Collapse categories" at bounding box center [132, 222] width 16 height 16
checkbox input "false"
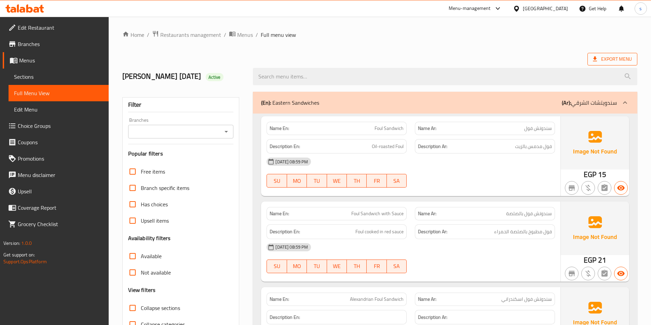
click at [603, 56] on span "Export Menu" at bounding box center [612, 59] width 39 height 9
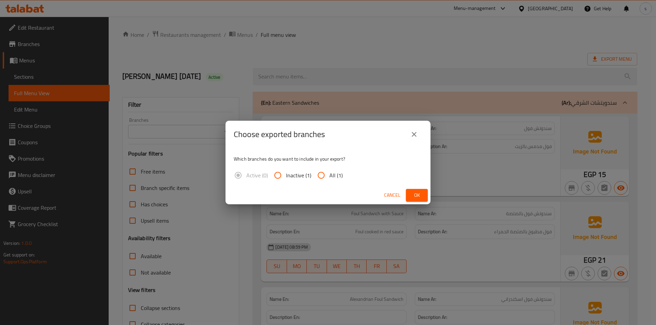
click at [319, 176] on input "All (1)" at bounding box center [321, 175] width 16 height 16
radio input "true"
click at [416, 195] on span "Ok" at bounding box center [416, 195] width 11 height 9
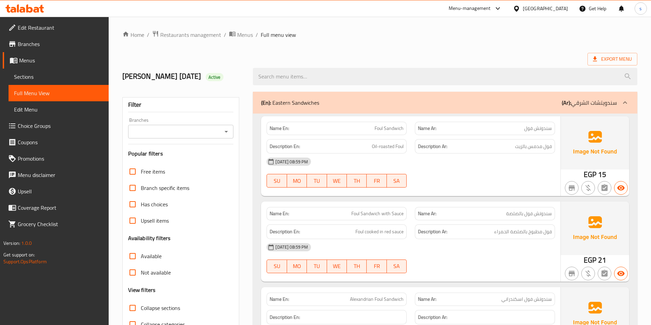
click at [623, 102] on icon at bounding box center [625, 103] width 8 height 8
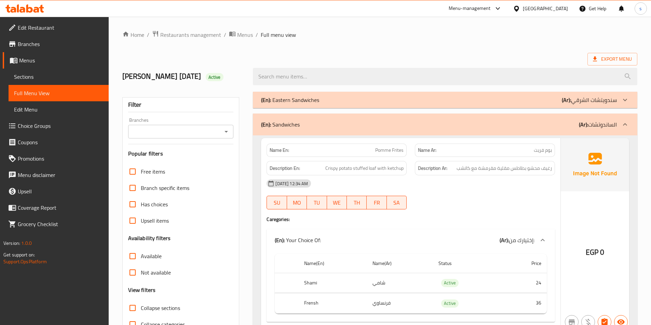
click at [138, 309] on input "Collapse sections" at bounding box center [132, 308] width 16 height 16
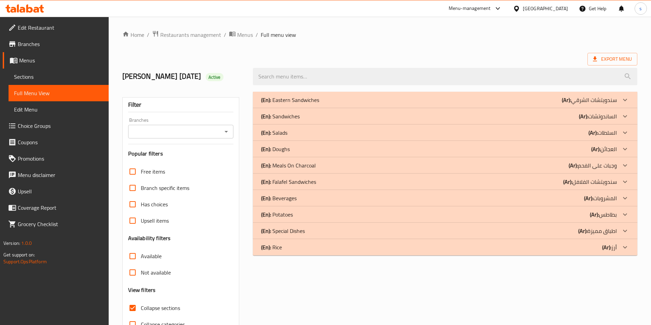
click at [618, 242] on div "(En): Rice (Ar): أرز" at bounding box center [445, 247] width 384 height 16
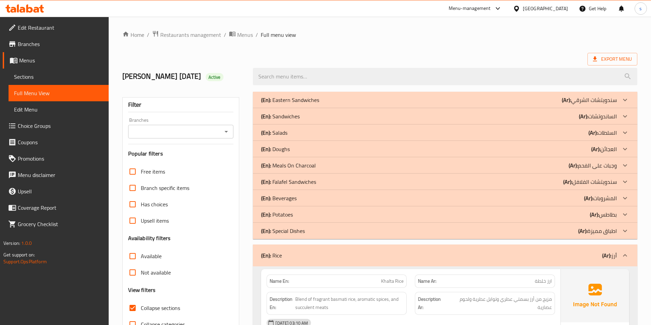
click at [618, 214] on div at bounding box center [624, 215] width 16 height 16
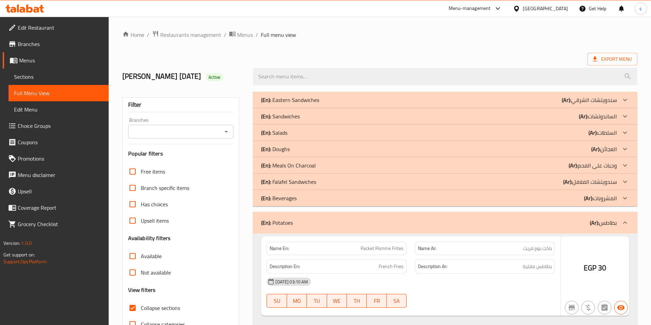
click at [609, 195] on p "(Ar): المشروبات" at bounding box center [600, 198] width 33 height 8
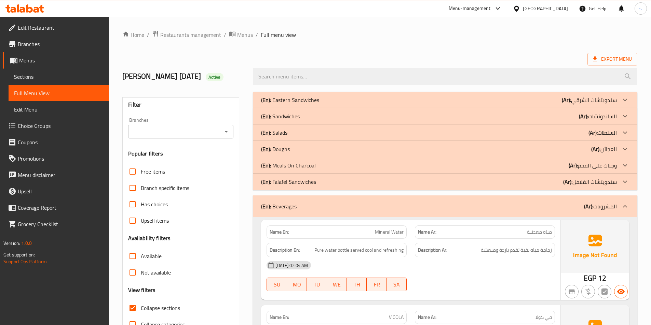
click at [617, 166] on div at bounding box center [624, 165] width 16 height 16
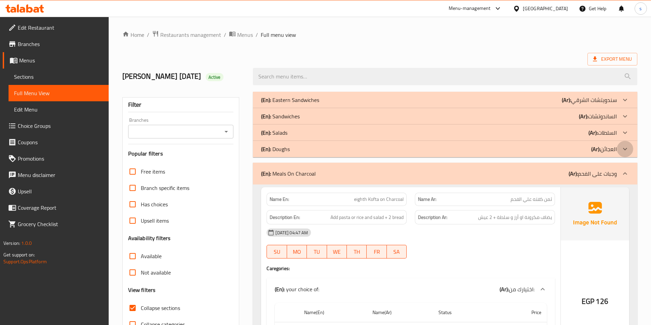
click at [621, 144] on div at bounding box center [624, 149] width 16 height 16
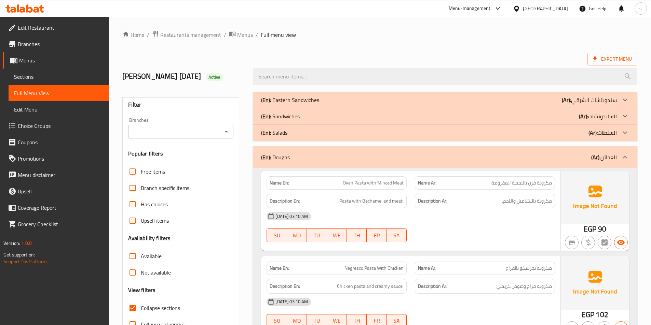
click at [608, 133] on p "(Ar): السلطات" at bounding box center [602, 133] width 28 height 8
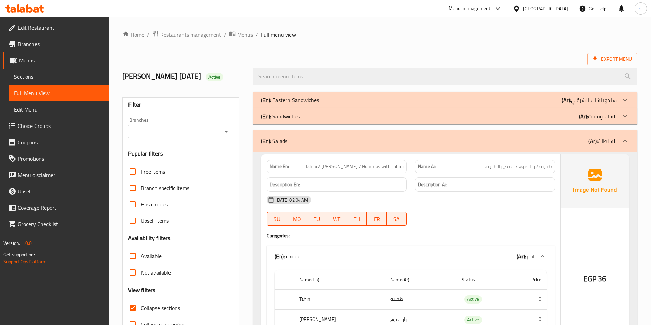
scroll to position [34, 0]
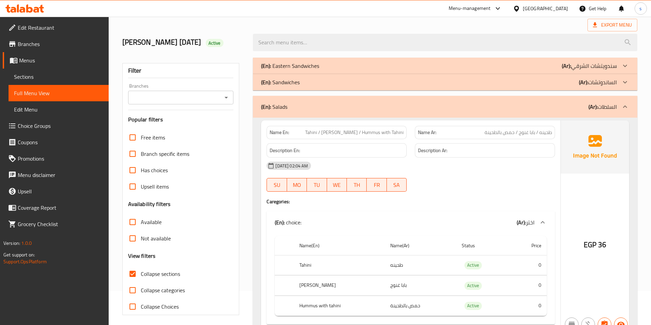
drag, startPoint x: 599, startPoint y: 102, endPoint x: 648, endPoint y: 113, distance: 49.8
click at [599, 103] on p "(Ar): السلطات" at bounding box center [602, 107] width 28 height 8
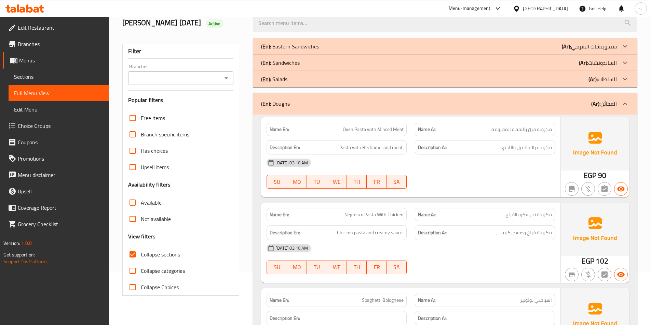
scroll to position [0, 0]
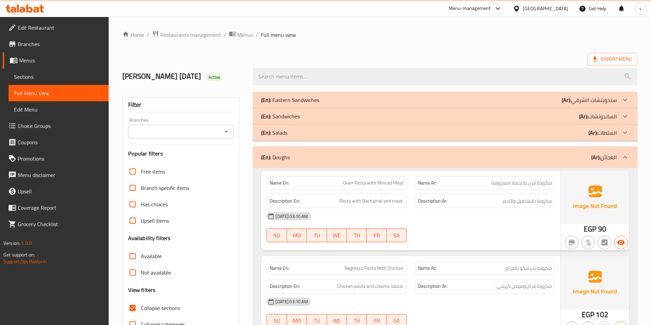
drag, startPoint x: 617, startPoint y: 129, endPoint x: 607, endPoint y: 107, distance: 24.4
click at [617, 129] on div at bounding box center [624, 133] width 16 height 16
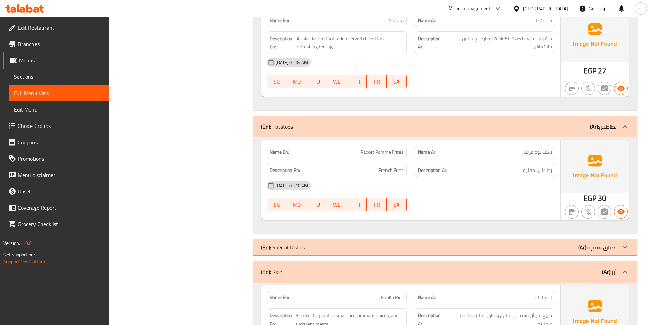
scroll to position [4440, 0]
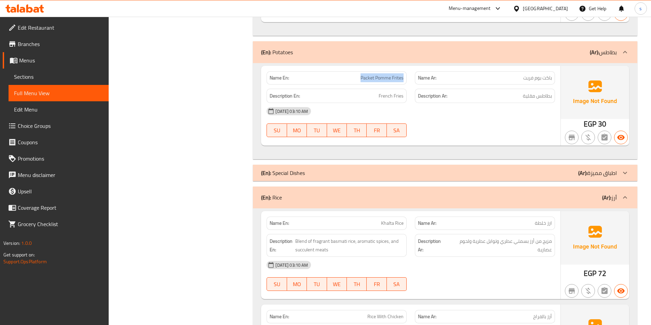
drag, startPoint x: 356, startPoint y: 78, endPoint x: 403, endPoint y: 81, distance: 47.3
click at [403, 81] on p "Name En: Packet Pomme Frites" at bounding box center [336, 77] width 134 height 7
copy span "Packet Pomme Frites"
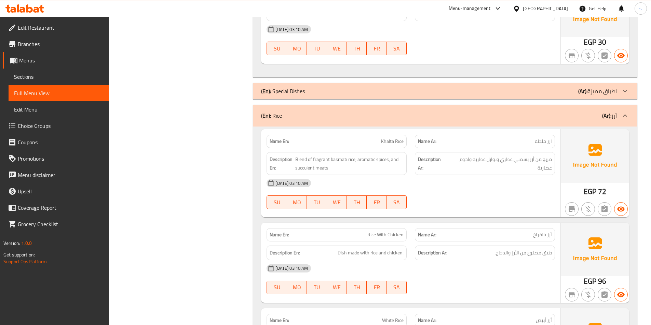
scroll to position [4542, 0]
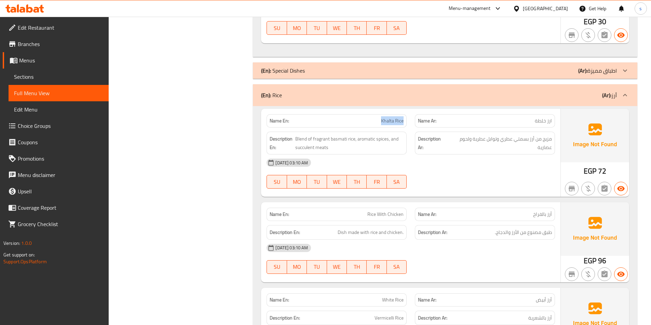
drag, startPoint x: 377, startPoint y: 117, endPoint x: 406, endPoint y: 121, distance: 29.0
click at [406, 121] on div "Name En: Khalta Rice" at bounding box center [336, 120] width 140 height 13
copy span "Khalta Rice"
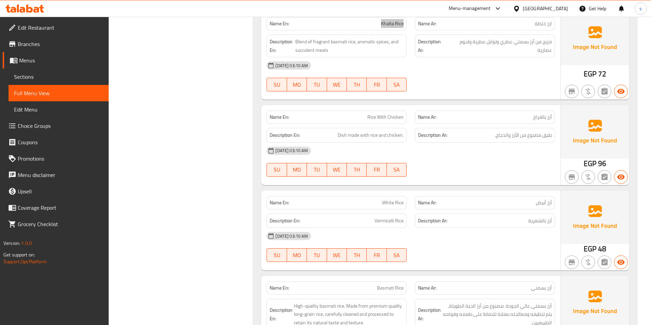
scroll to position [4610, 0]
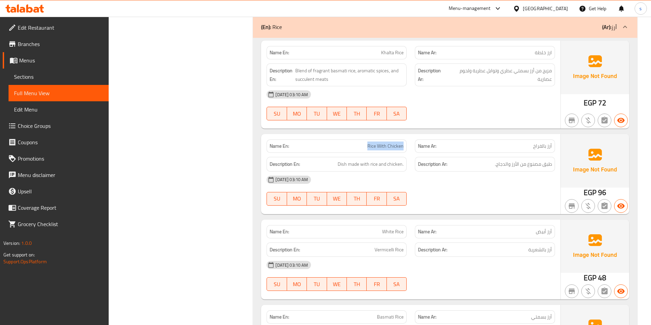
drag, startPoint x: 368, startPoint y: 144, endPoint x: 405, endPoint y: 148, distance: 37.4
click at [405, 148] on div "Name En: Rice With Chicken" at bounding box center [336, 146] width 140 height 13
copy span "Rice With Chicken"
drag, startPoint x: 377, startPoint y: 231, endPoint x: 411, endPoint y: 233, distance: 34.2
click at [411, 233] on div "Name En: White Rice Name Ar: أرز أبيض" at bounding box center [410, 232] width 296 height 22
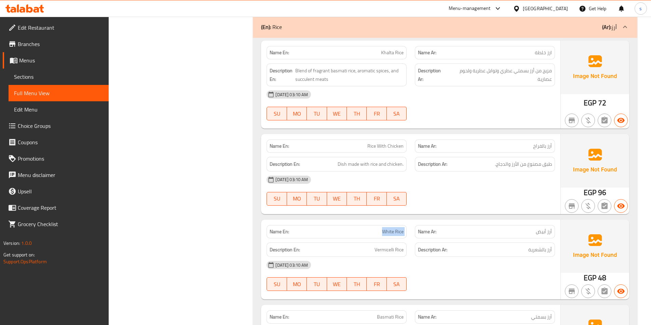
copy span "White Rice"
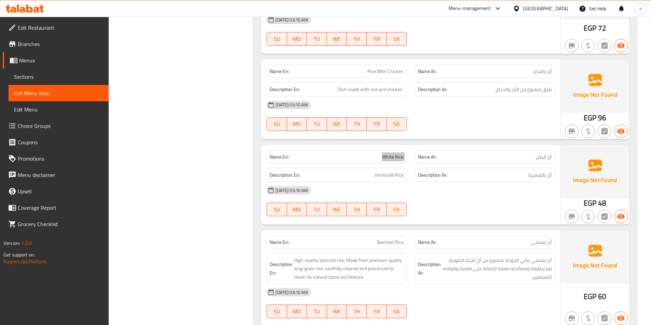
scroll to position [4714, 0]
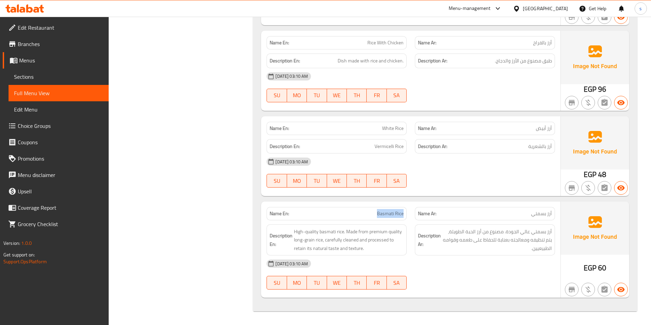
drag, startPoint x: 373, startPoint y: 214, endPoint x: 406, endPoint y: 215, distance: 32.8
click at [406, 215] on div "Name En: [PERSON_NAME]" at bounding box center [336, 213] width 140 height 13
copy span "Basmati Rice"
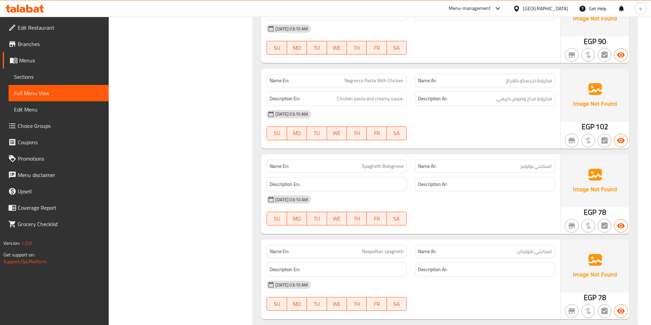
scroll to position [1298, 0]
drag, startPoint x: 352, startPoint y: 166, endPoint x: 406, endPoint y: 166, distance: 54.0
click at [406, 166] on div "Name En: Spaghetti Bolognese" at bounding box center [336, 165] width 140 height 13
copy span "Spaghetti Bolognese"
drag, startPoint x: 335, startPoint y: 250, endPoint x: 405, endPoint y: 253, distance: 70.1
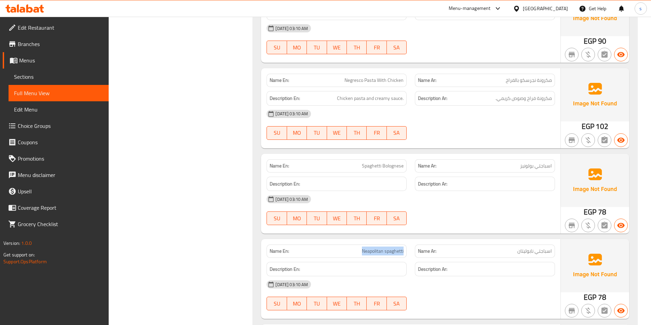
click at [405, 253] on div "Name En: Neapolitan spaghetti" at bounding box center [336, 251] width 140 height 13
copy span "Neapolitan spaghetti"
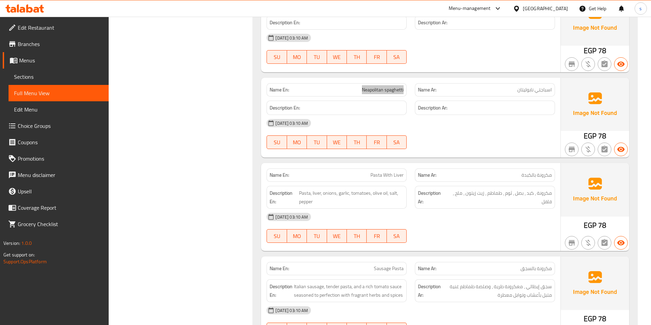
scroll to position [1469, 0]
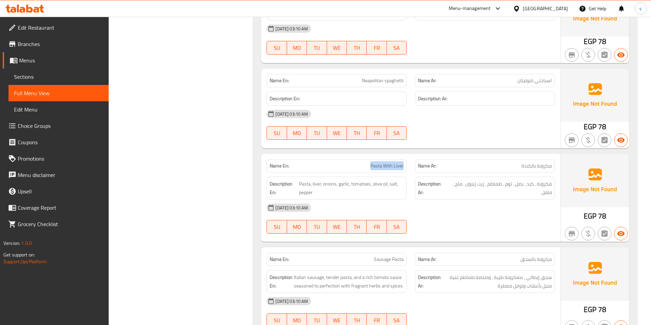
drag, startPoint x: 357, startPoint y: 169, endPoint x: 408, endPoint y: 170, distance: 51.2
click at [408, 170] on div "Name En: Pasta With Liver" at bounding box center [336, 166] width 148 height 22
copy span "Pasta With Liver"
drag, startPoint x: 347, startPoint y: 259, endPoint x: 411, endPoint y: 263, distance: 64.3
click at [411, 263] on div "Name En: Sausage Pasta Name Ar: مكرونة بالسجق" at bounding box center [410, 260] width 296 height 22
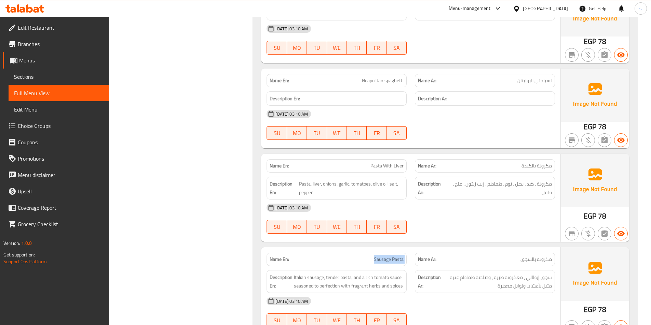
copy span "Sausage Pasta"
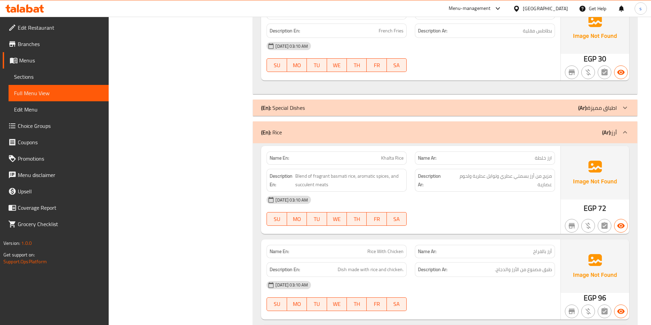
scroll to position [4508, 0]
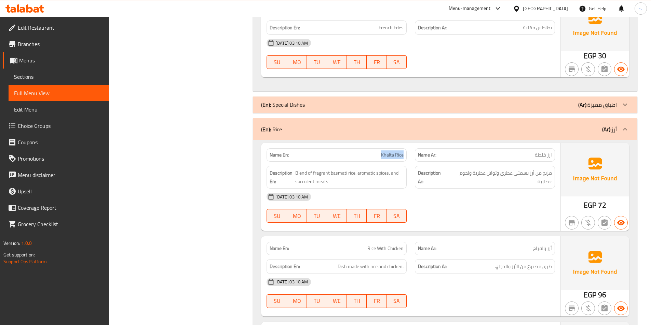
drag, startPoint x: 378, startPoint y: 155, endPoint x: 404, endPoint y: 157, distance: 26.4
click at [404, 155] on div "Name En: Khalta Rice" at bounding box center [336, 155] width 140 height 13
copy span "Khalta Rice"
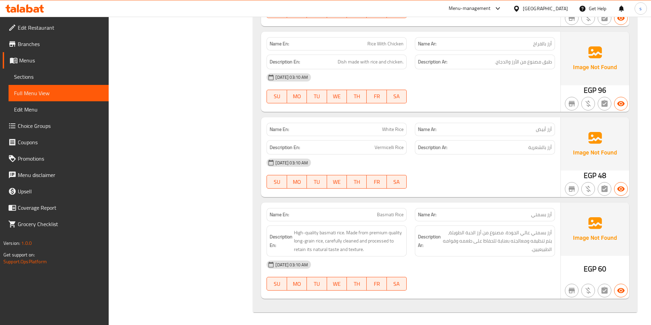
scroll to position [4714, 0]
drag, startPoint x: 367, startPoint y: 213, endPoint x: 406, endPoint y: 214, distance: 39.3
click at [406, 214] on div "Name En: [PERSON_NAME]" at bounding box center [336, 213] width 140 height 13
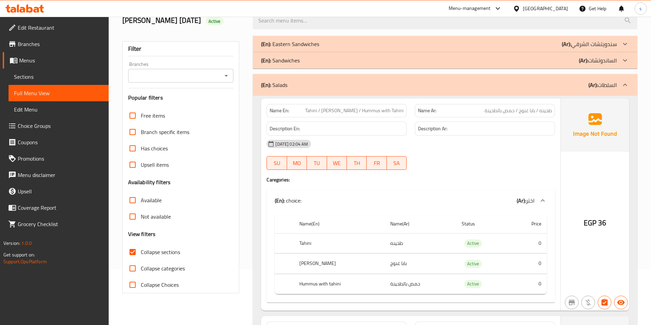
scroll to position [0, 0]
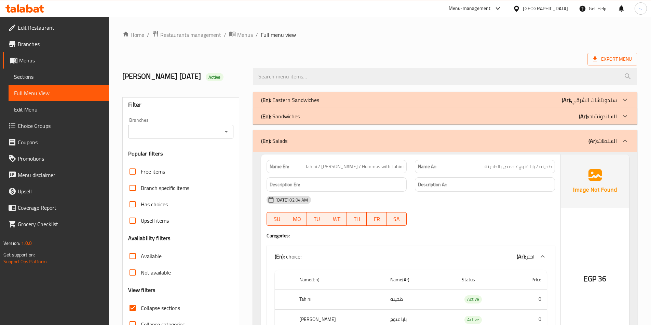
click at [128, 307] on input "Collapse sections" at bounding box center [132, 308] width 16 height 16
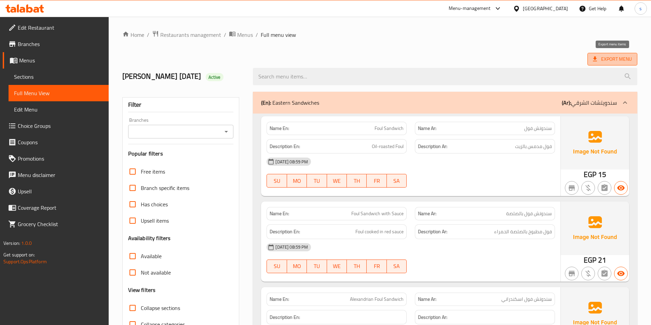
click at [614, 56] on span "Export Menu" at bounding box center [612, 59] width 39 height 9
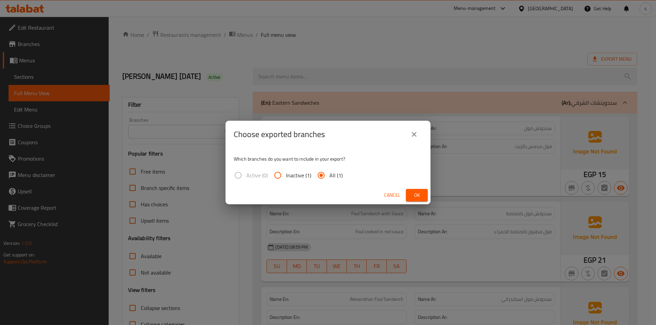
click at [413, 196] on span "Ok" at bounding box center [416, 195] width 11 height 9
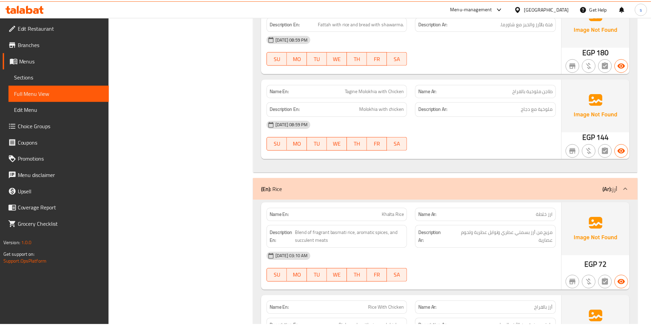
scroll to position [12584, 0]
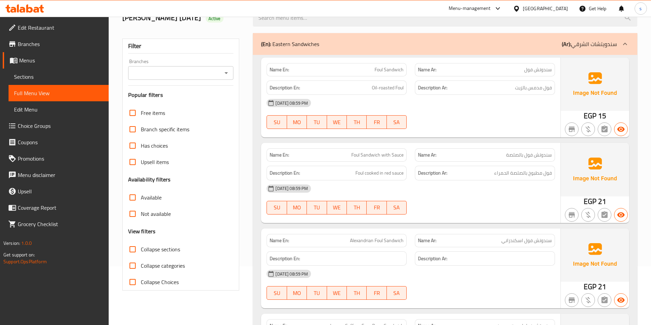
scroll to position [78, 0]
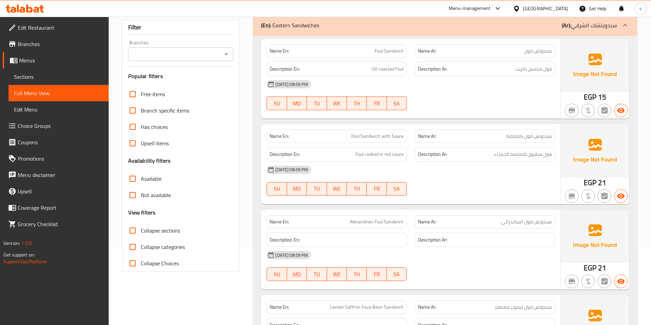
click at [137, 235] on input "Collapse sections" at bounding box center [132, 231] width 16 height 16
checkbox input "true"
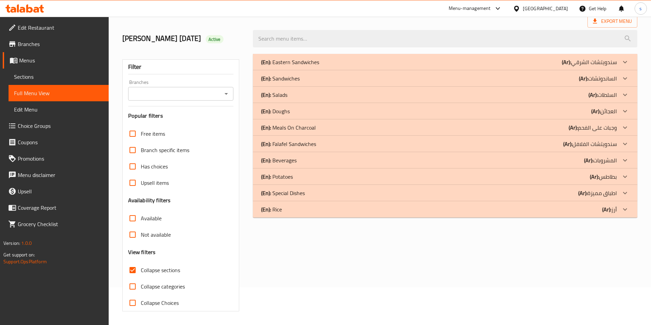
scroll to position [38, 0]
click at [617, 95] on div at bounding box center [624, 95] width 16 height 16
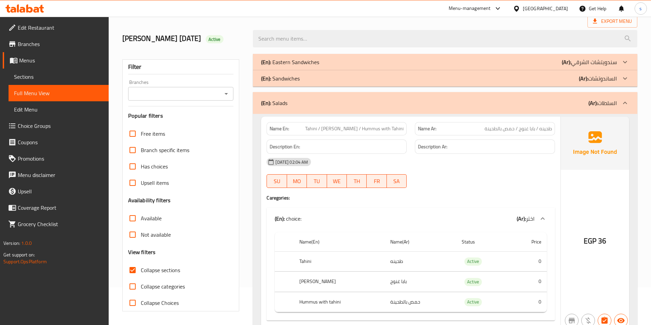
click at [614, 104] on p "(Ar): السلطات" at bounding box center [602, 103] width 28 height 8
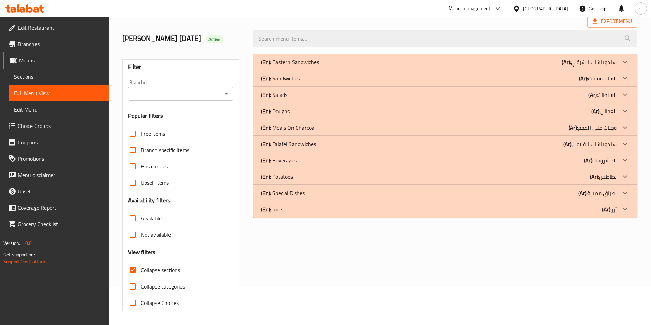
click at [617, 213] on div at bounding box center [624, 209] width 16 height 16
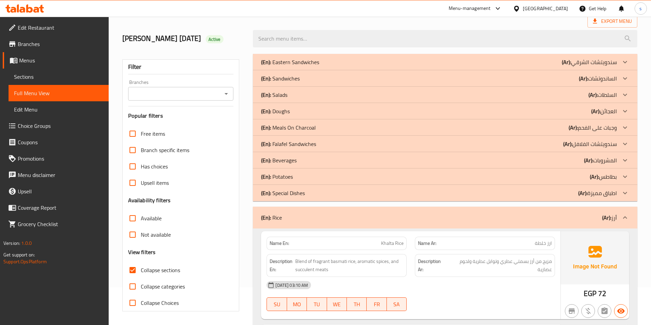
click at [617, 177] on div at bounding box center [624, 177] width 16 height 16
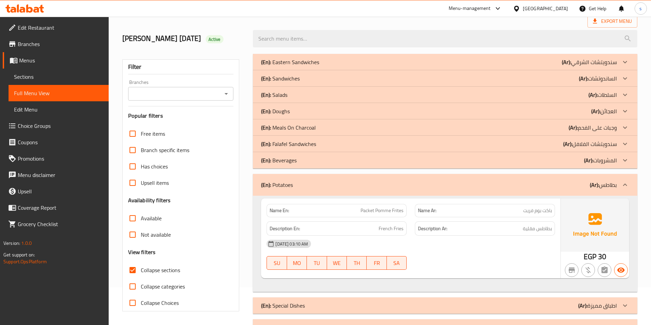
click at [607, 160] on p "(Ar): المشروبات" at bounding box center [600, 160] width 33 height 8
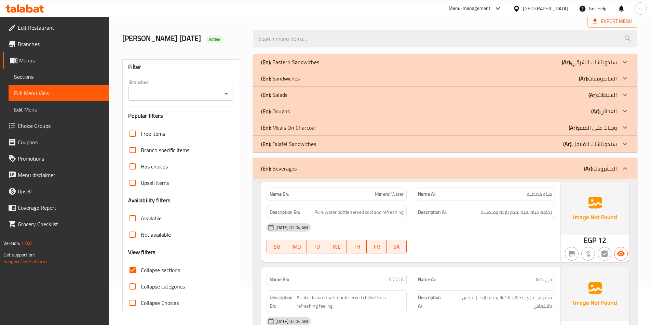
click at [612, 129] on p "(Ar): وجبات على الفحم" at bounding box center [592, 128] width 48 height 8
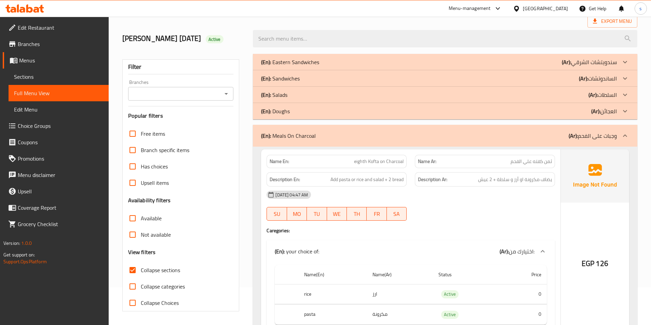
click at [605, 107] on p "(Ar): العجائن" at bounding box center [604, 111] width 26 height 8
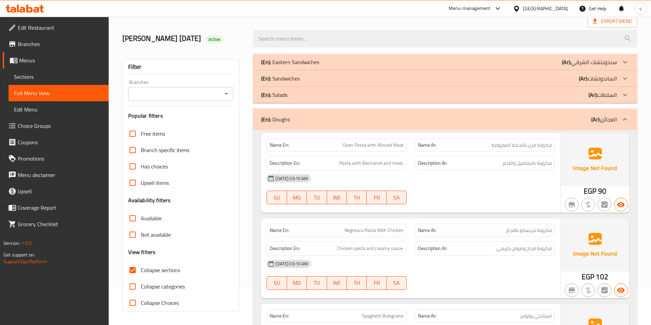
click at [609, 91] on p "(Ar): السلطات" at bounding box center [602, 95] width 28 height 8
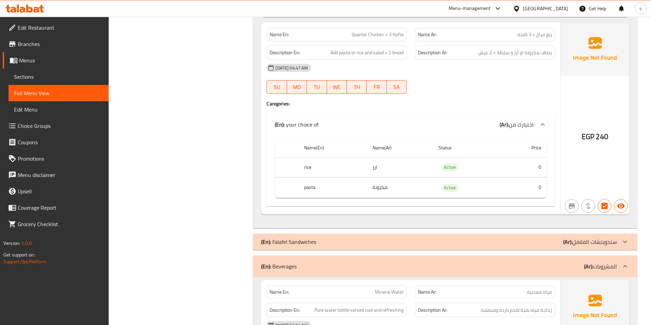
scroll to position [3894, 0]
